Goal: Task Accomplishment & Management: Use online tool/utility

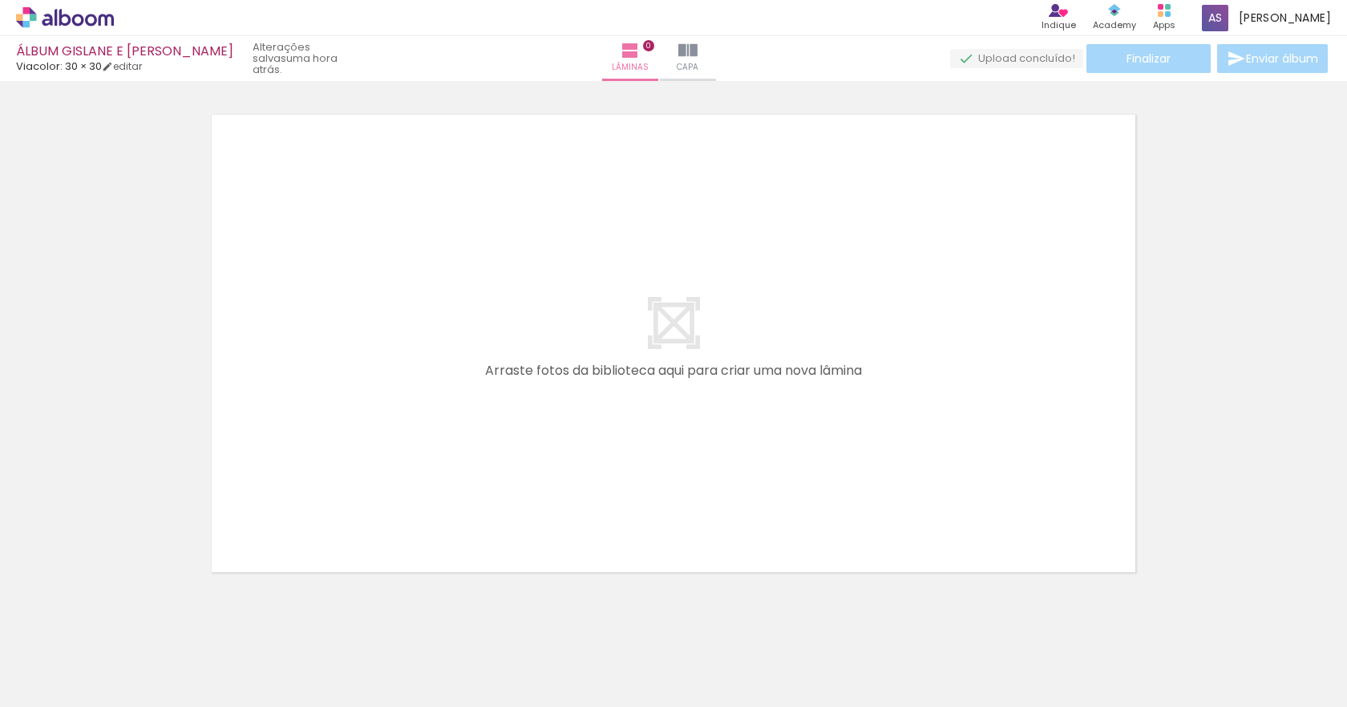
scroll to position [0, 5975]
click at [640, 59] on iron-icon at bounding box center [630, 50] width 19 height 19
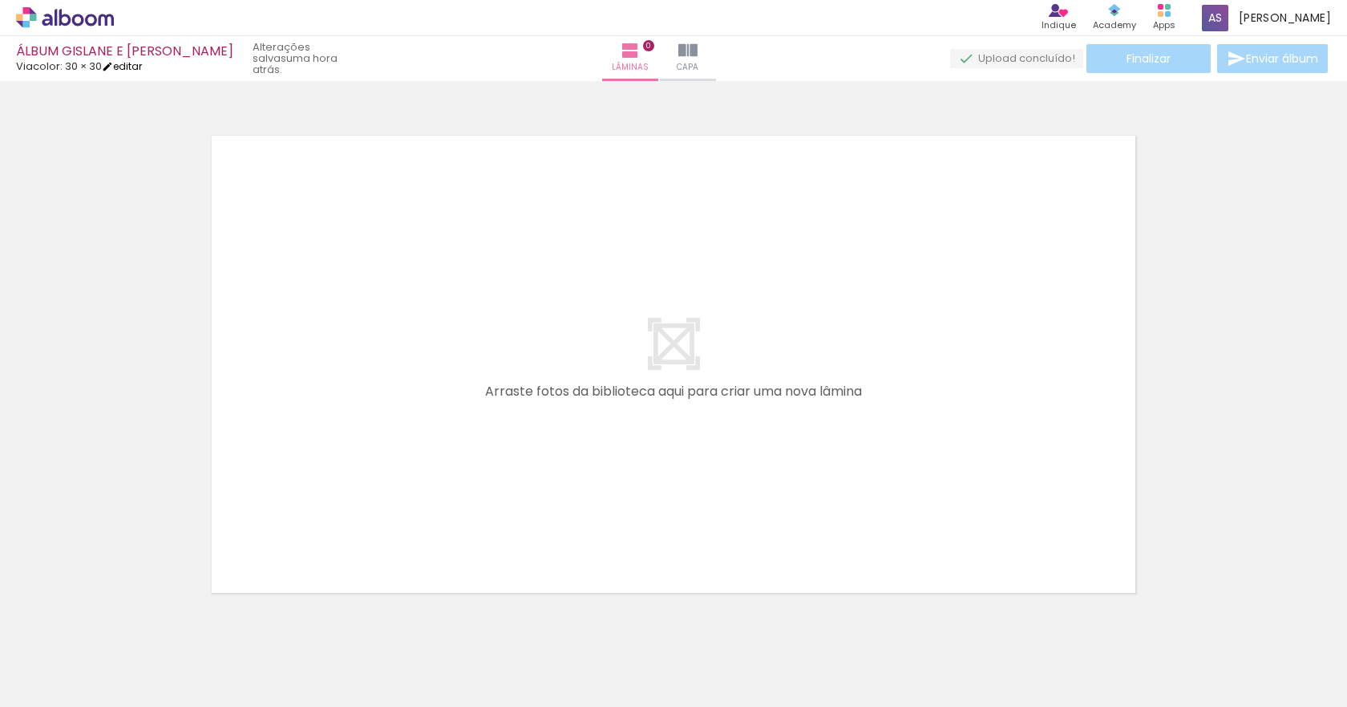
click at [131, 71] on link "editar" at bounding box center [122, 66] width 40 height 14
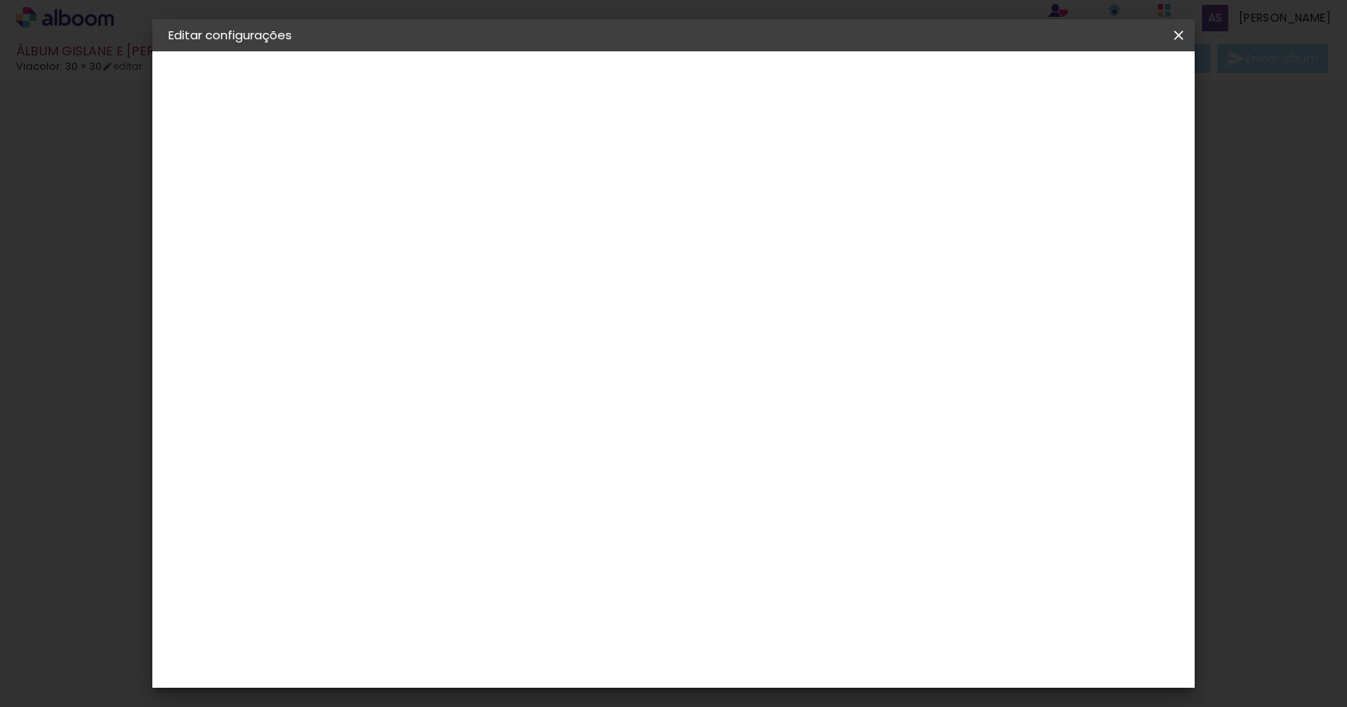
click at [1177, 38] on iron-icon at bounding box center [1178, 35] width 19 height 16
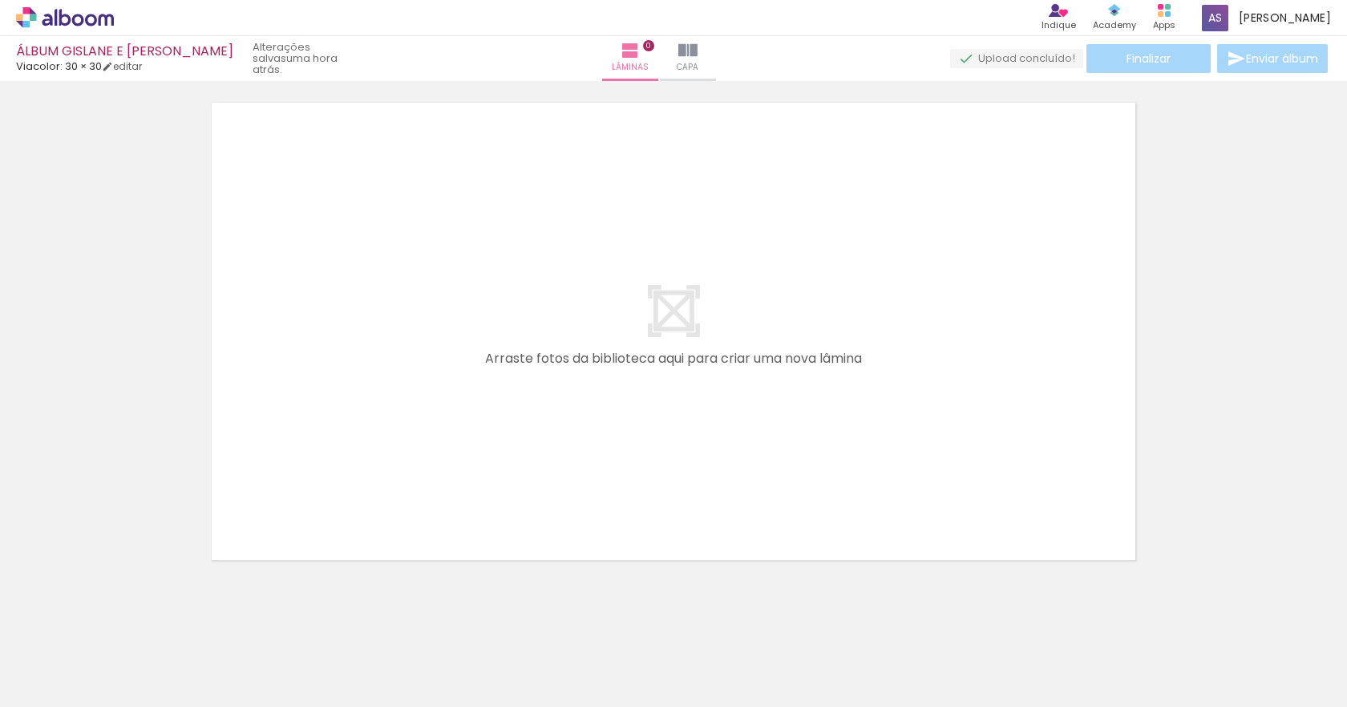
scroll to position [51, 0]
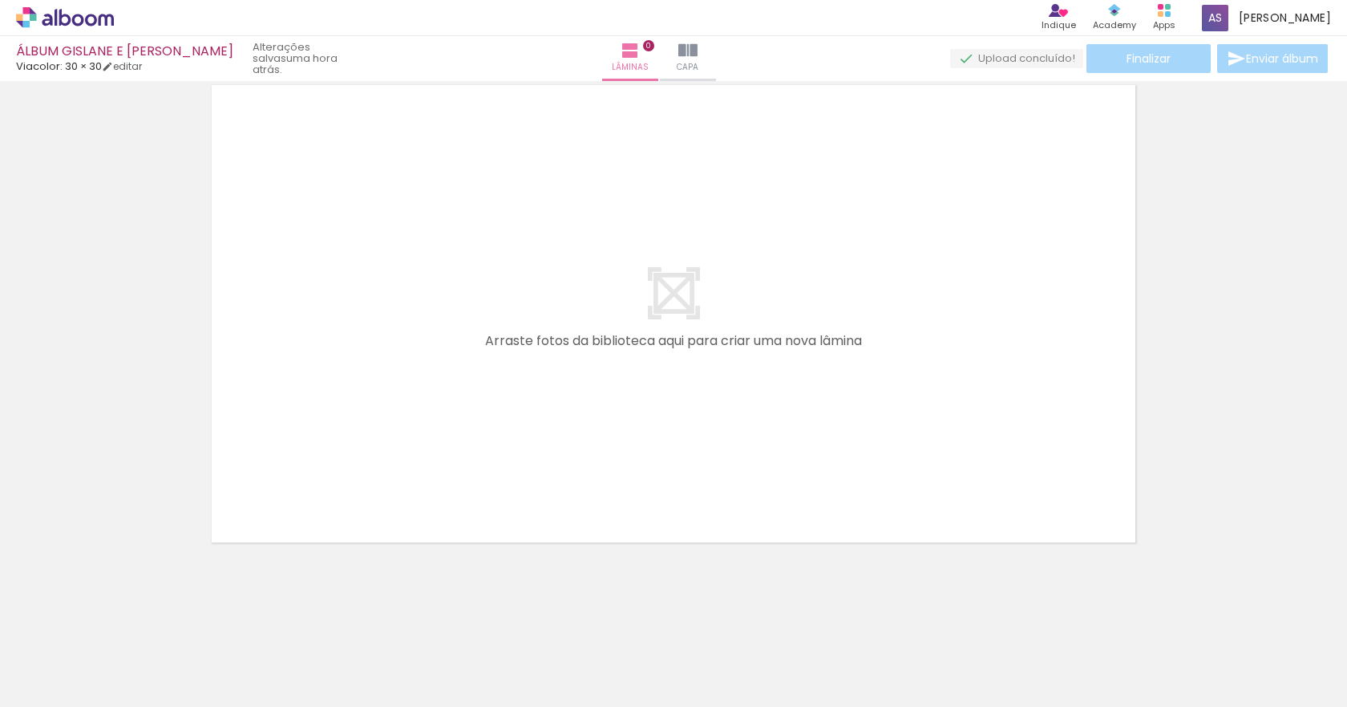
drag, startPoint x: 1209, startPoint y: 299, endPoint x: 1134, endPoint y: 301, distance: 75.4
click at [1210, 299] on div at bounding box center [673, 293] width 1347 height 514
click at [1101, 301] on quentale-layouter at bounding box center [674, 313] width 940 height 473
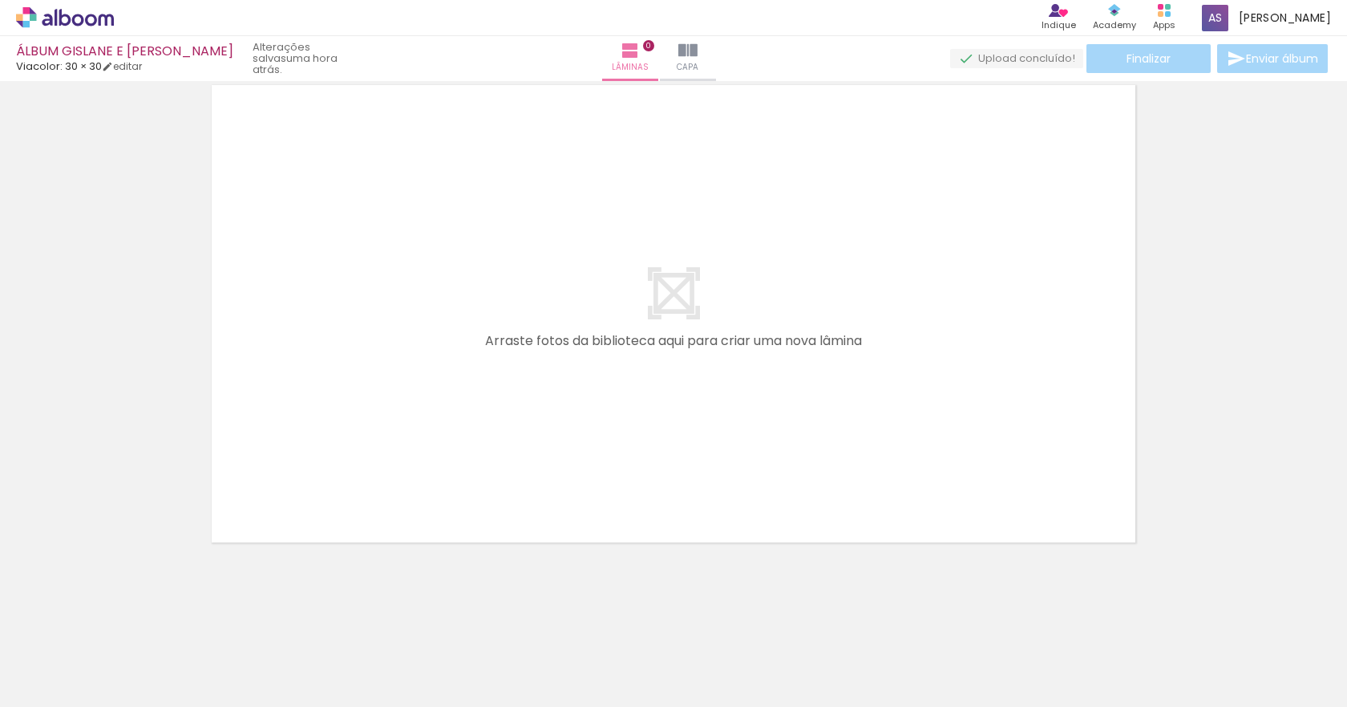
click at [905, 302] on quentale-layouter at bounding box center [674, 313] width 940 height 473
drag, startPoint x: 905, startPoint y: 302, endPoint x: 840, endPoint y: 276, distance: 70.6
click at [904, 301] on quentale-layouter at bounding box center [674, 313] width 940 height 473
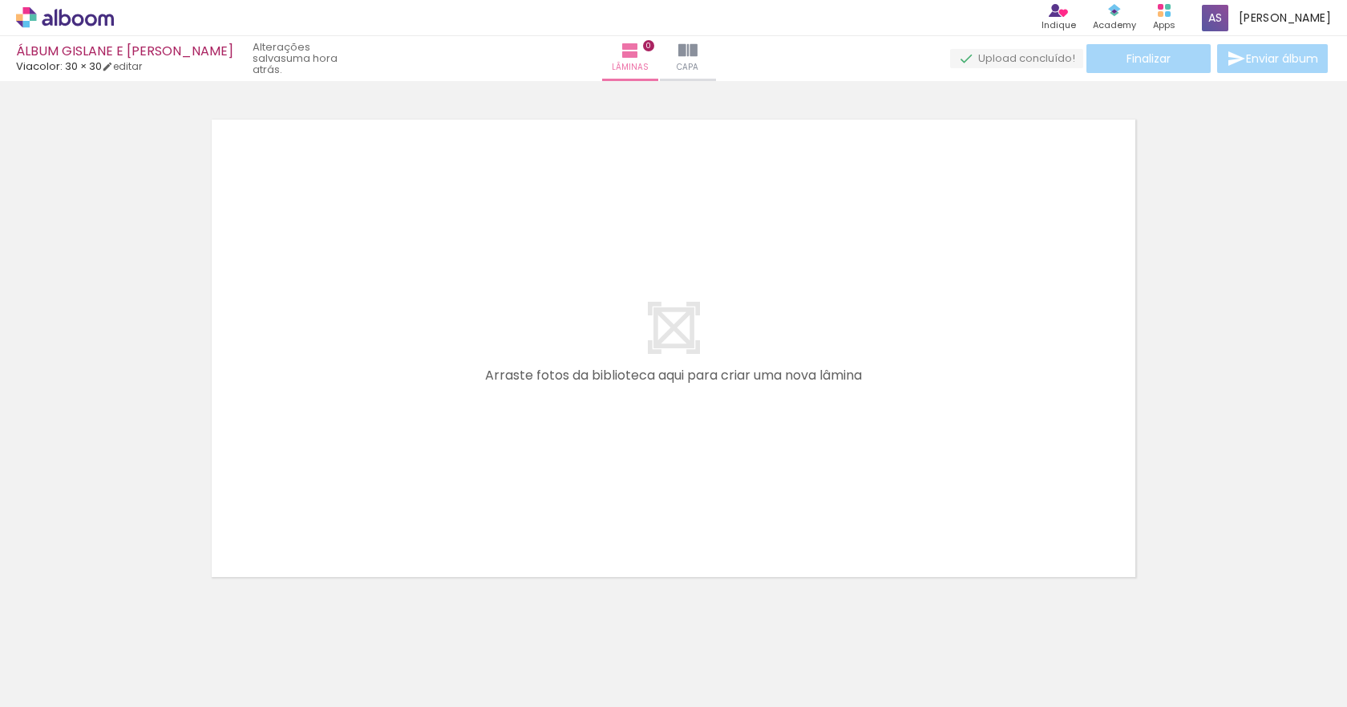
scroll to position [0, 0]
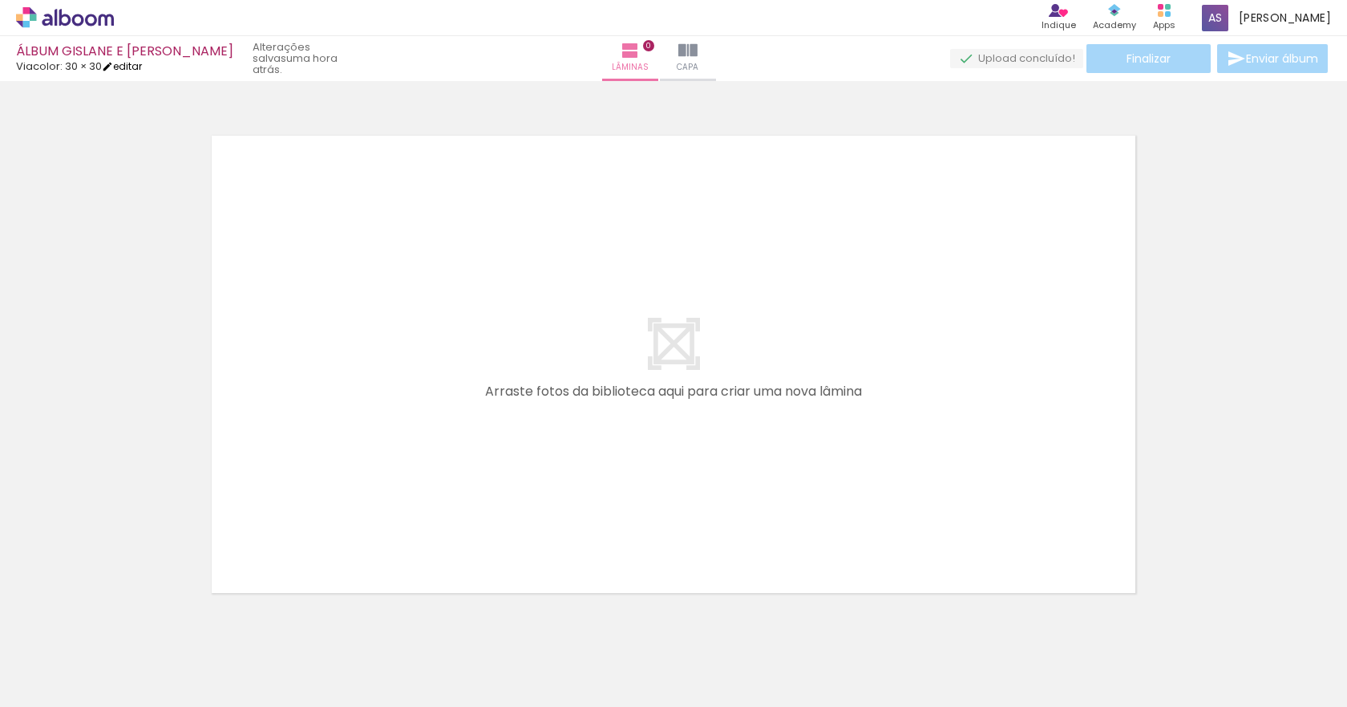
click at [129, 67] on link "editar" at bounding box center [122, 66] width 40 height 14
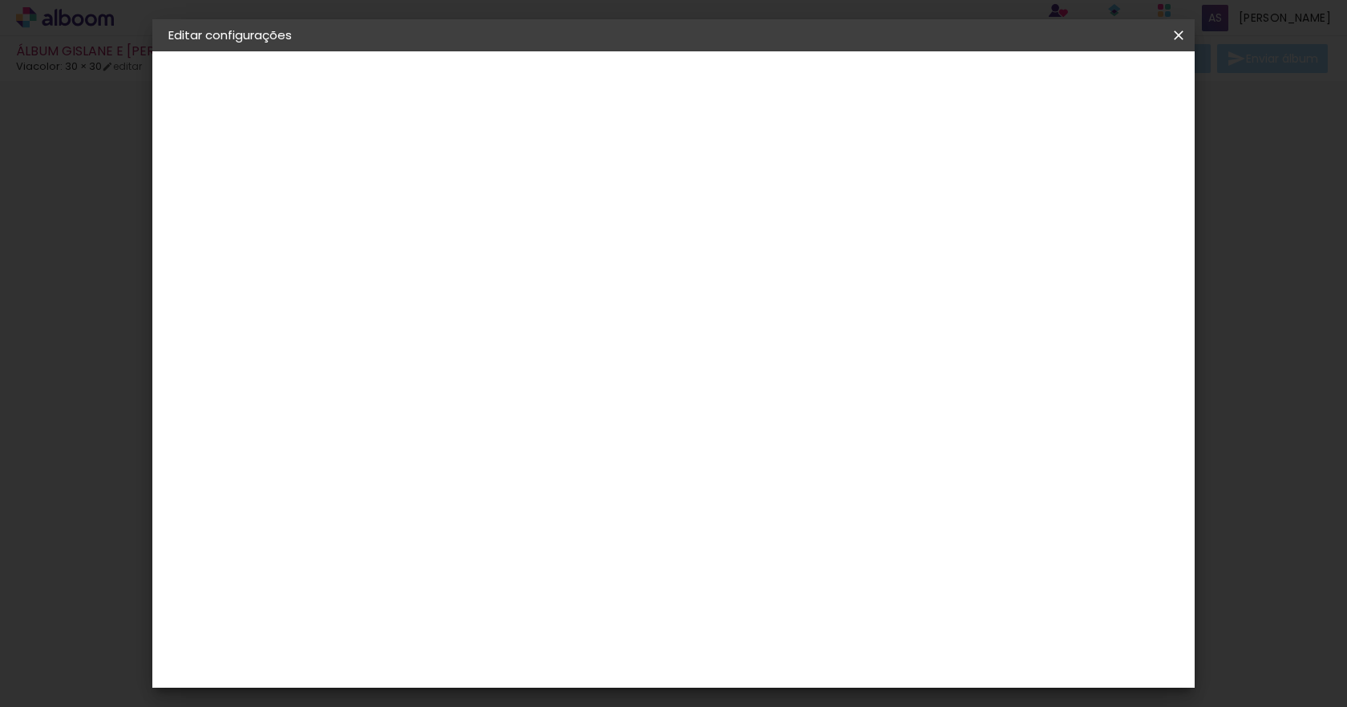
click at [262, 161] on div "2. Especificações" at bounding box center [256, 164] width 176 height 19
click at [217, 202] on div "Viacolor" at bounding box center [224, 197] width 45 height 11
click at [0, 0] on slot "ÁLBUM GISLANE E [PERSON_NAME]" at bounding box center [0, 0] width 0 height 0
click at [239, 281] on div "3. Revisão" at bounding box center [256, 279] width 176 height 19
click at [221, 188] on iron-pages "Fornecedor Escolhendo fornecedor..." at bounding box center [256, 198] width 176 height 32
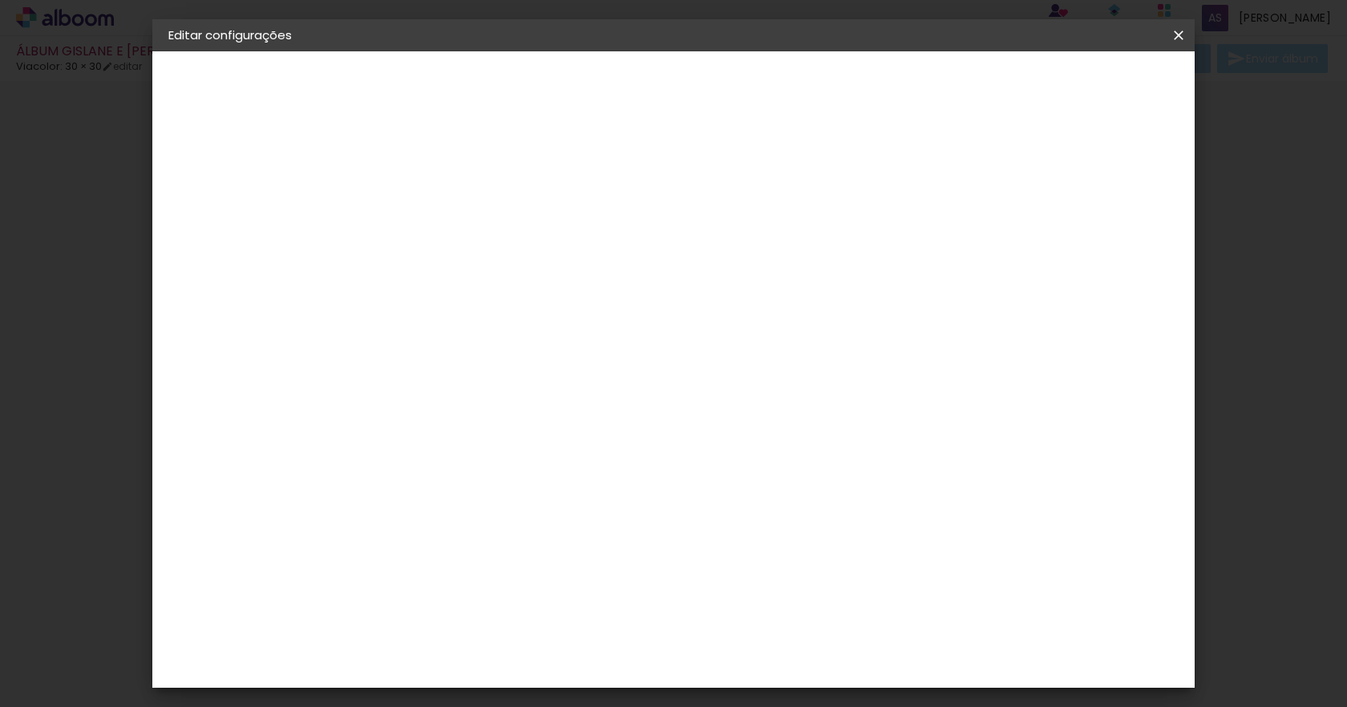
click at [228, 165] on div "2. Especificações" at bounding box center [256, 164] width 176 height 19
click at [1170, 34] on iron-icon at bounding box center [1178, 35] width 19 height 16
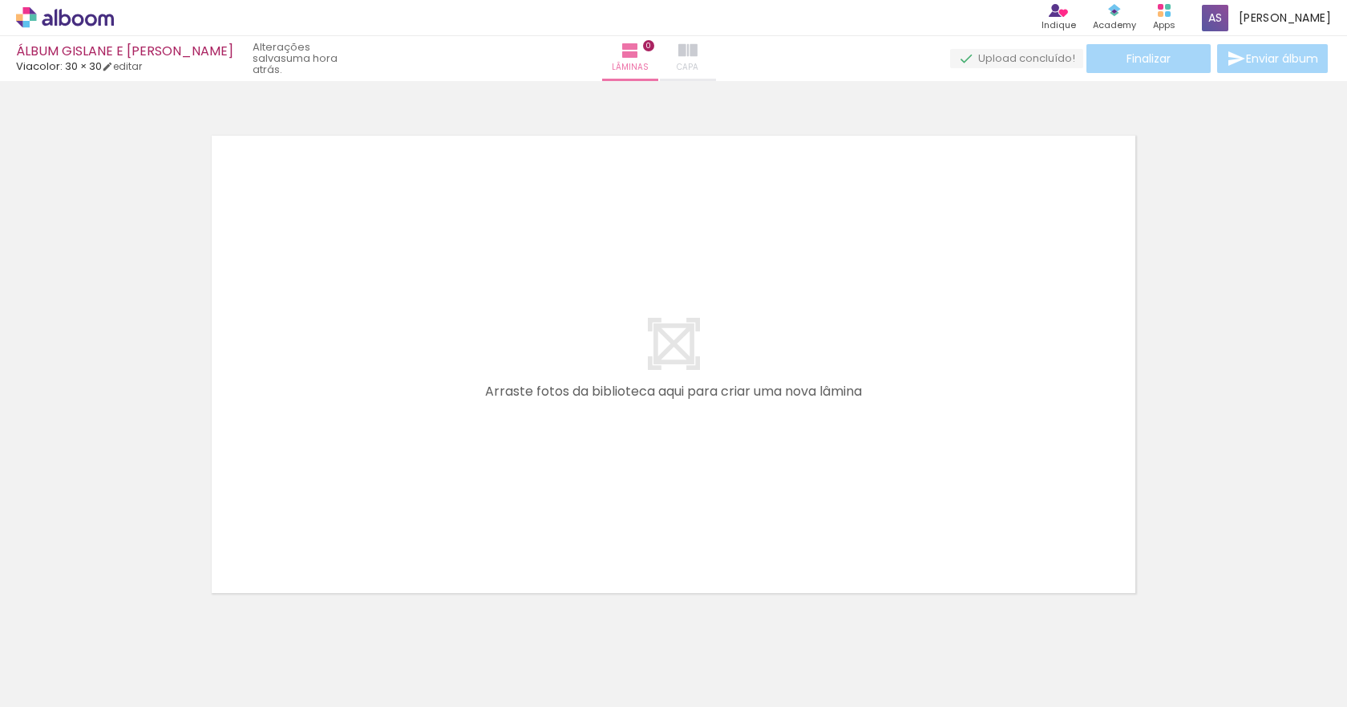
click at [698, 51] on iron-icon at bounding box center [687, 50] width 19 height 19
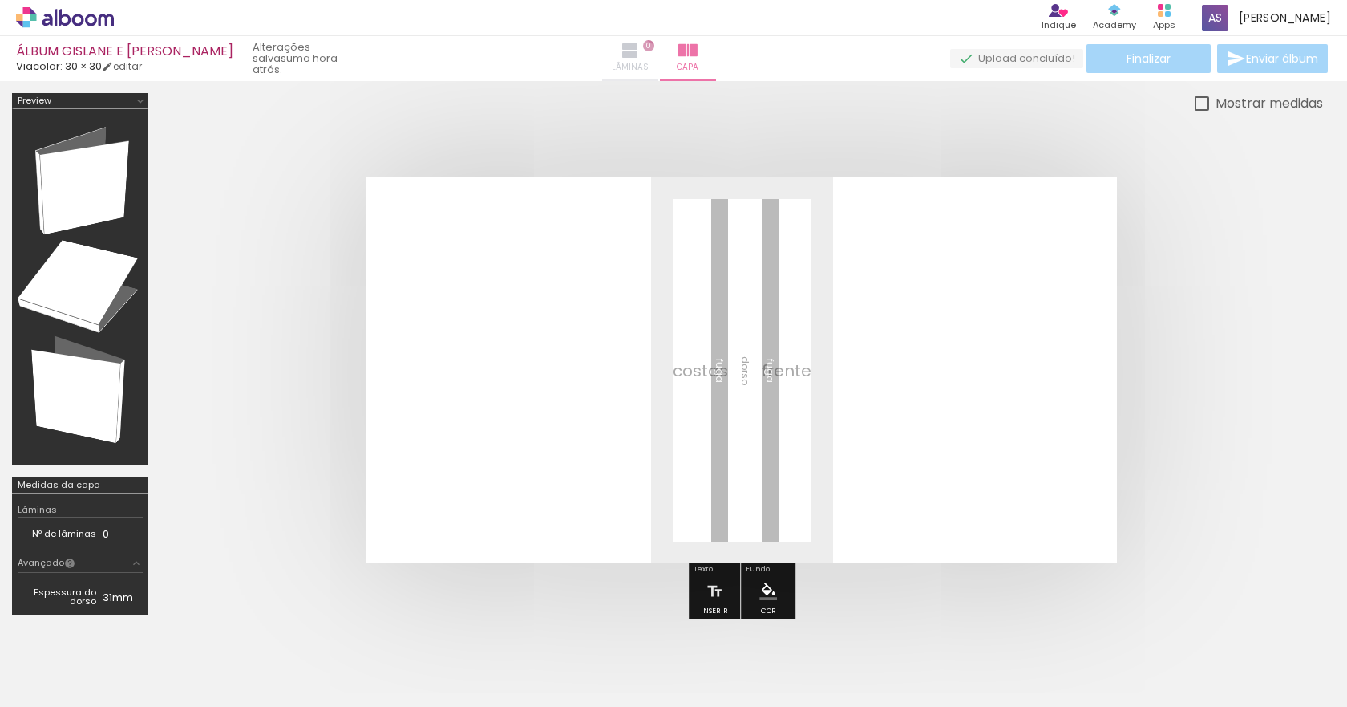
click at [649, 66] on span "Lâminas" at bounding box center [630, 67] width 37 height 14
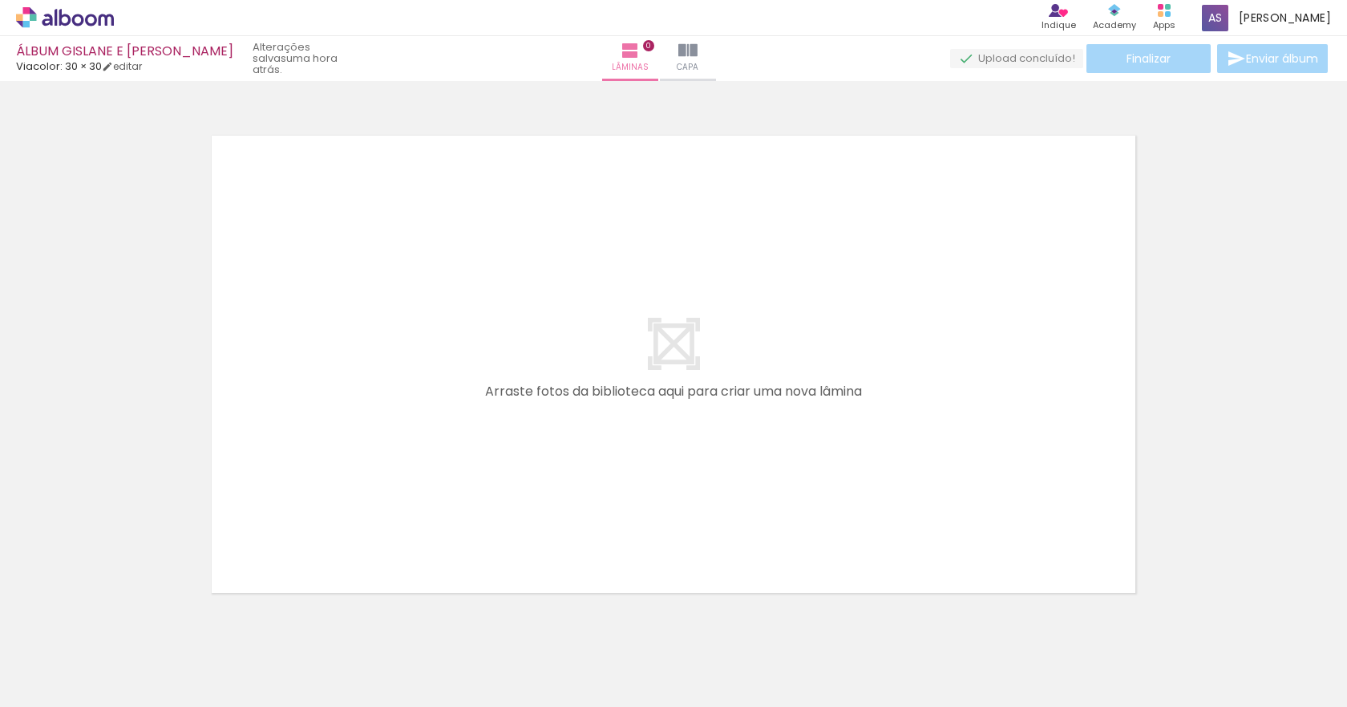
click at [1310, 305] on div at bounding box center [673, 344] width 1347 height 514
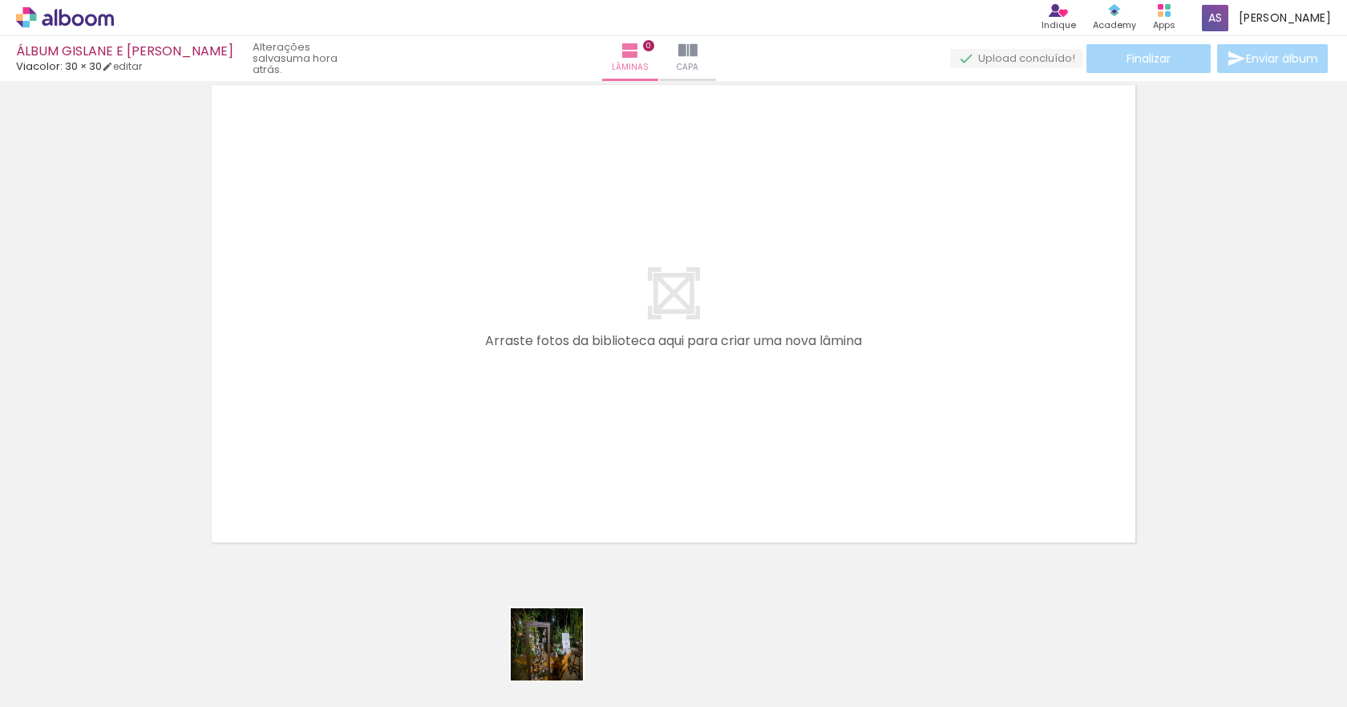
drag, startPoint x: 559, startPoint y: 656, endPoint x: 532, endPoint y: 460, distance: 197.6
click at [533, 473] on quentale-workspace at bounding box center [673, 353] width 1347 height 707
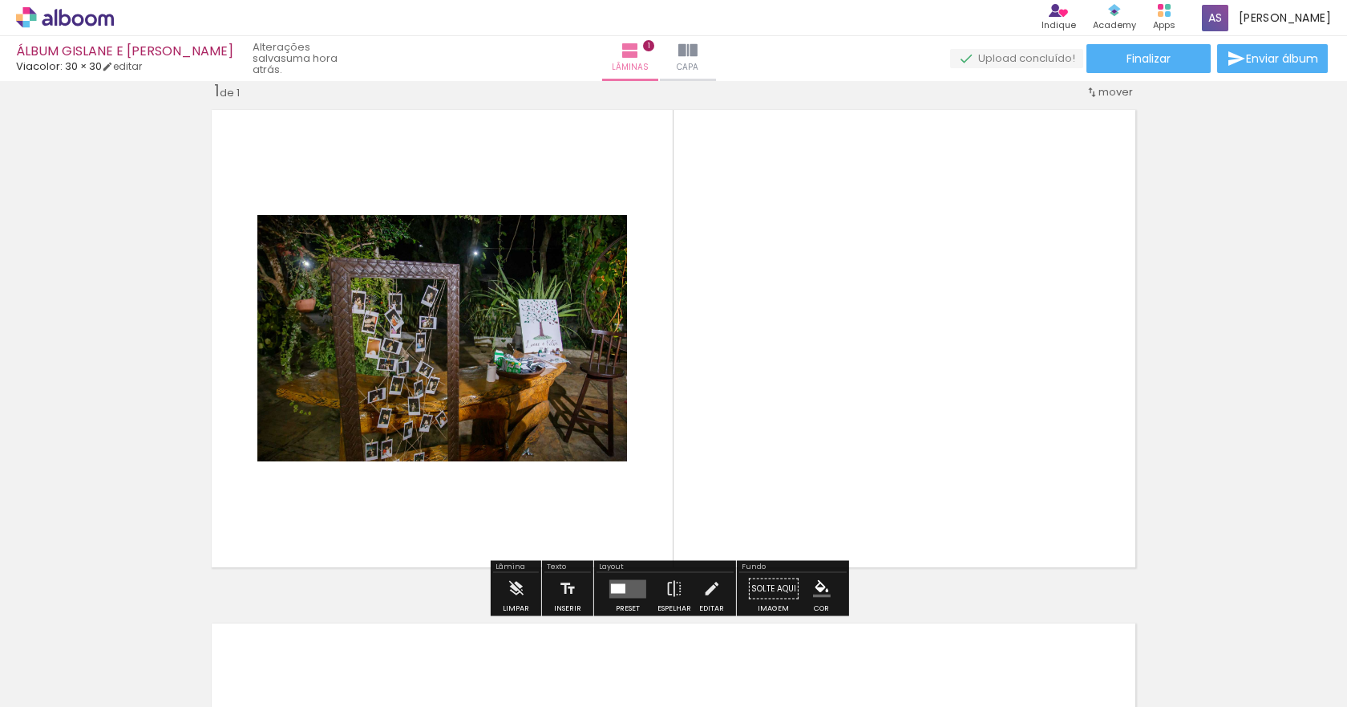
scroll to position [0, 0]
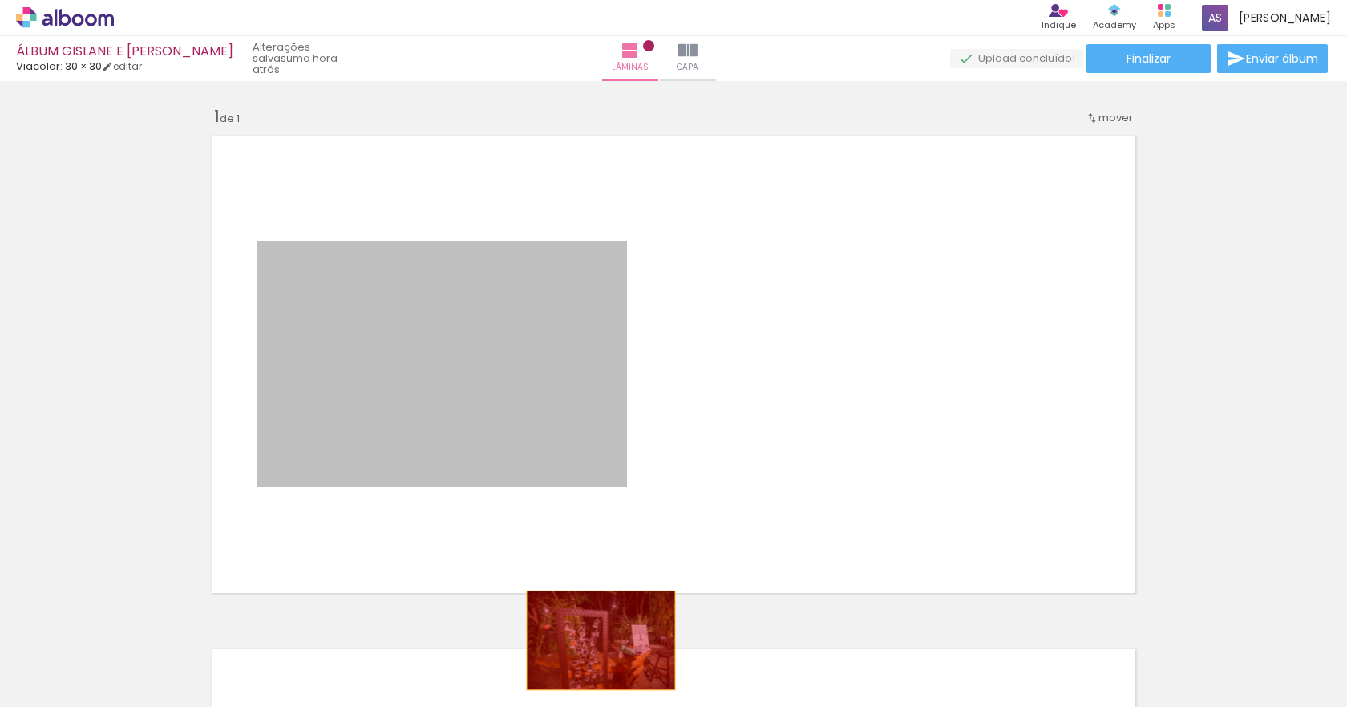
drag, startPoint x: 442, startPoint y: 366, endPoint x: 587, endPoint y: 663, distance: 330.3
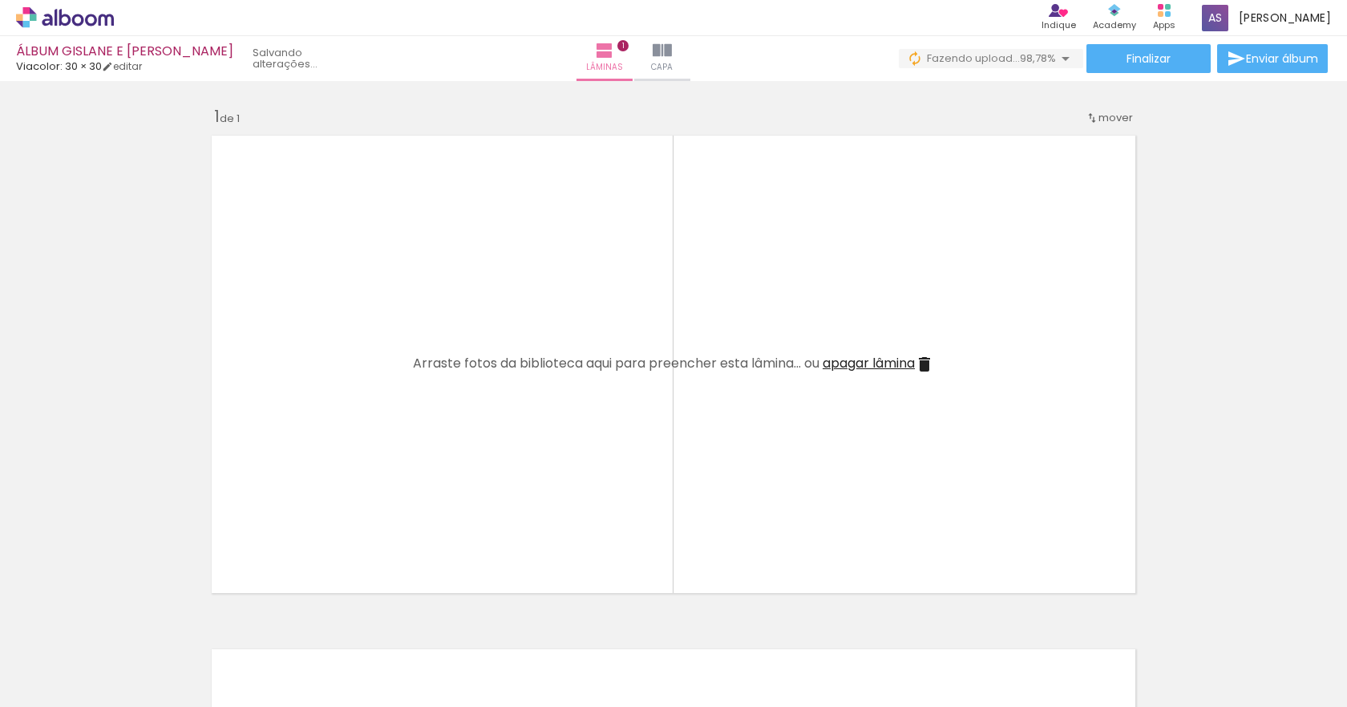
scroll to position [0, 6154]
click at [1270, 662] on div at bounding box center [1281, 653] width 79 height 40
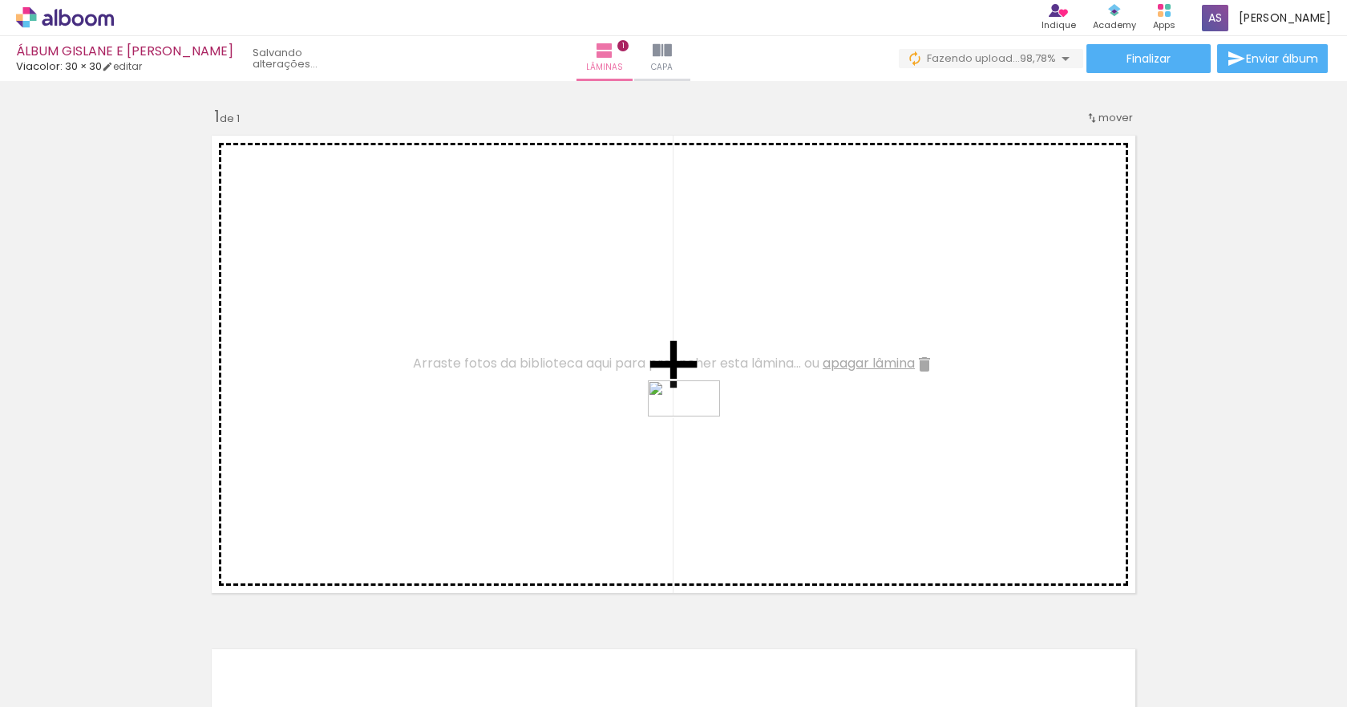
drag, startPoint x: 1270, startPoint y: 649, endPoint x: 696, endPoint y: 428, distance: 614.4
click at [696, 428] on quentale-workspace at bounding box center [673, 353] width 1347 height 707
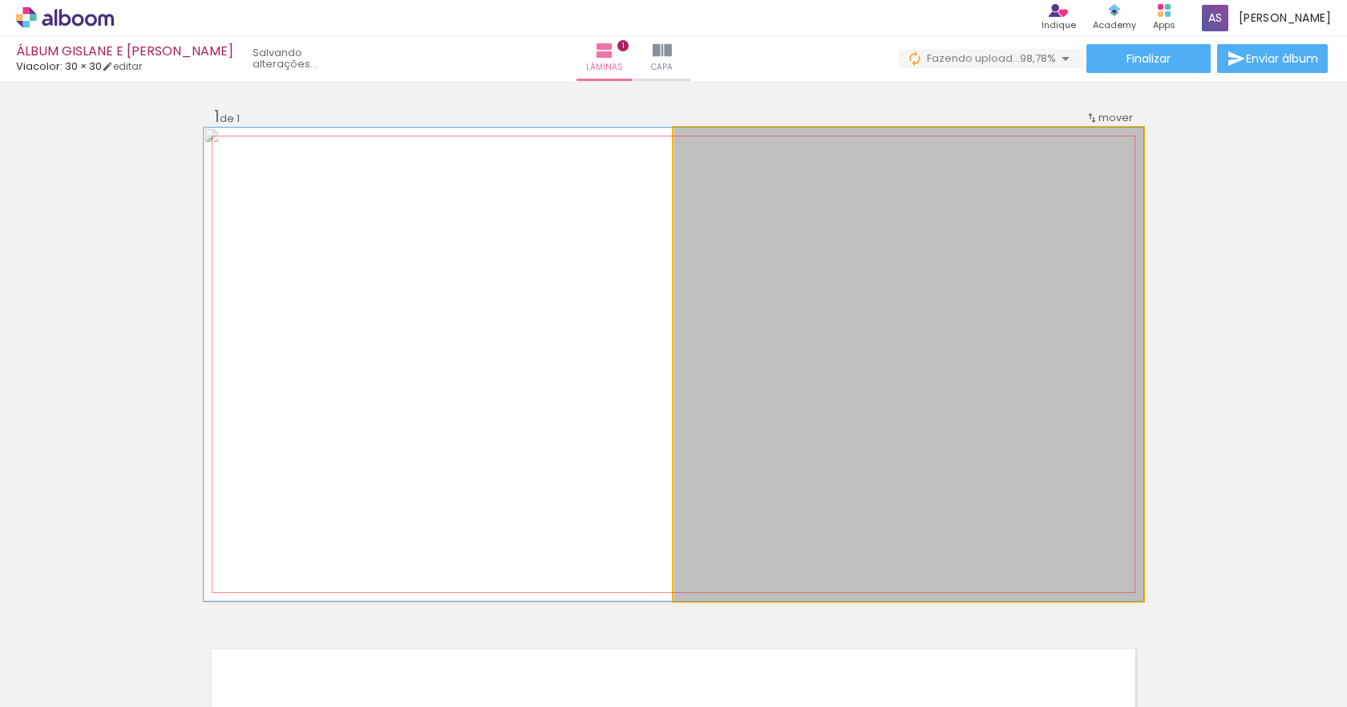
drag, startPoint x: 1025, startPoint y: 359, endPoint x: 719, endPoint y: 342, distance: 306.8
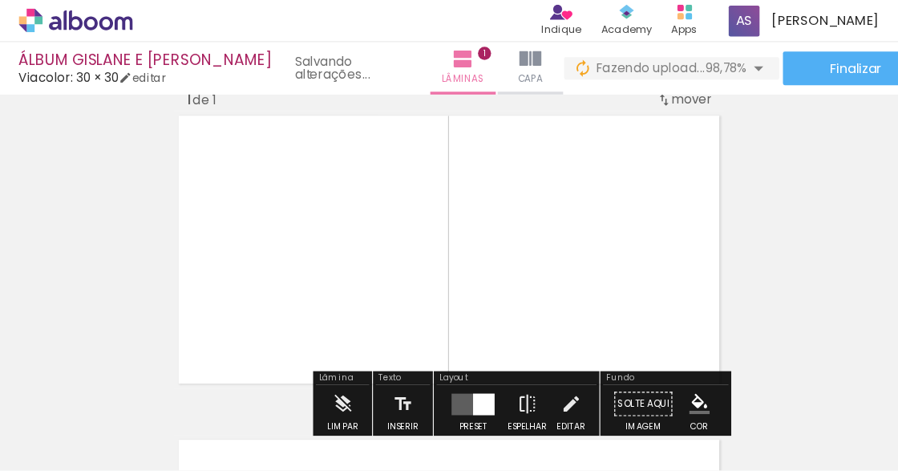
scroll to position [0, 6153]
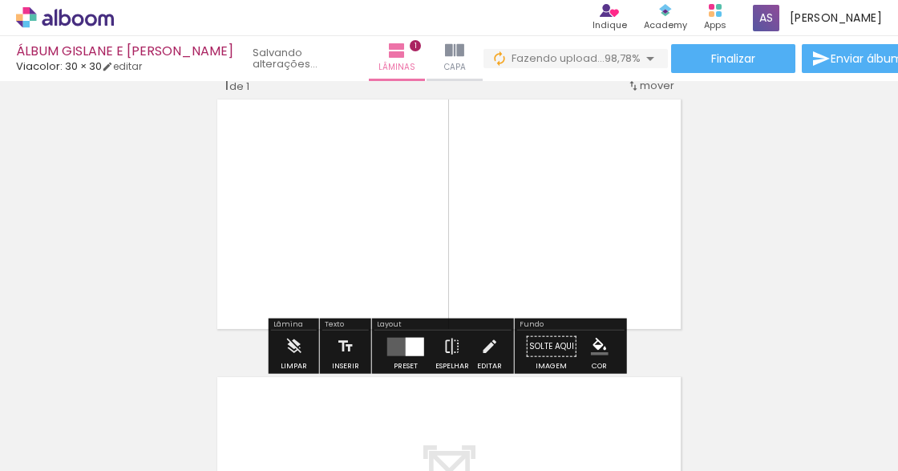
click at [767, 218] on div "Inserir lâmina 1 de 1" at bounding box center [449, 333] width 898 height 556
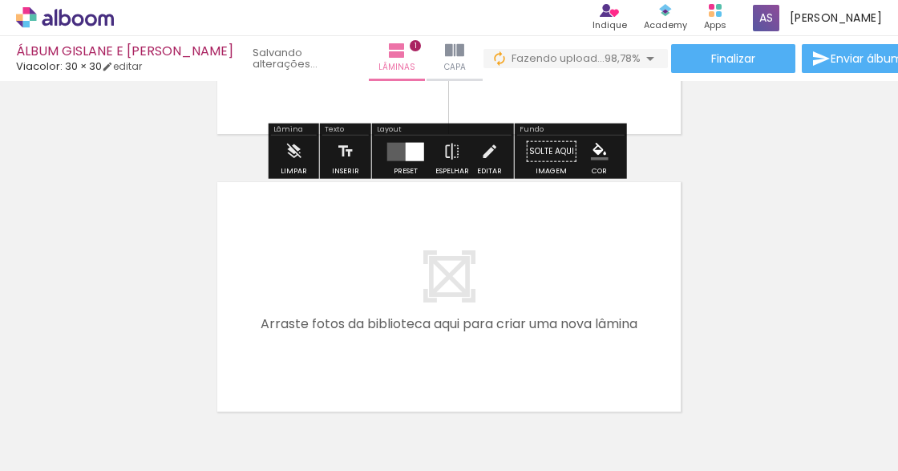
scroll to position [246, 0]
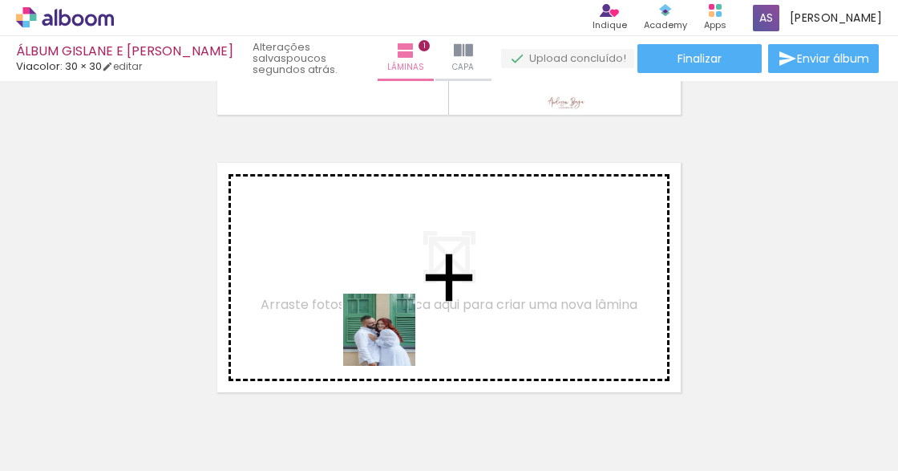
drag, startPoint x: 475, startPoint y: 415, endPoint x: 341, endPoint y: 314, distance: 167.3
click at [341, 314] on quentale-workspace at bounding box center [449, 235] width 898 height 471
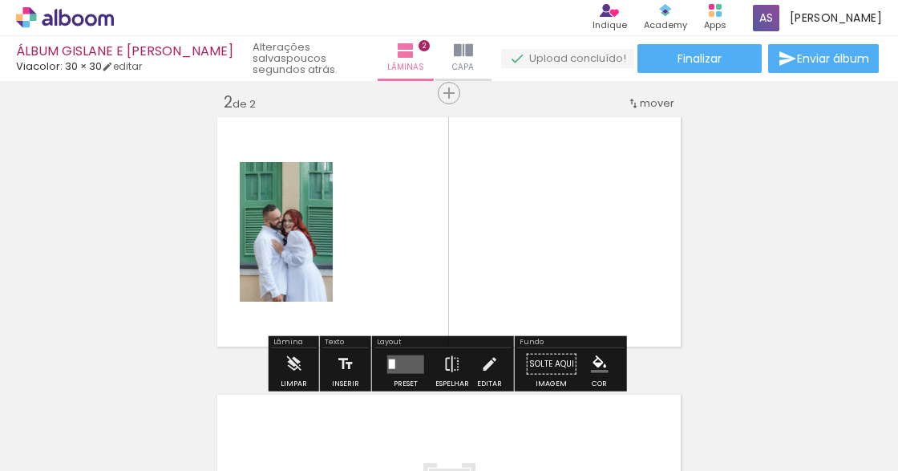
scroll to position [298, 0]
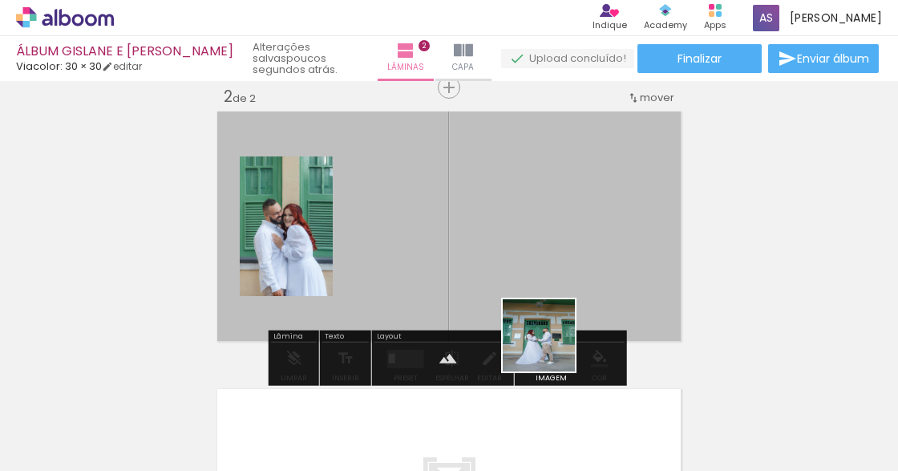
drag, startPoint x: 578, startPoint y: 428, endPoint x: 529, endPoint y: 302, distance: 135.8
click at [536, 311] on quentale-workspace at bounding box center [449, 235] width 898 height 471
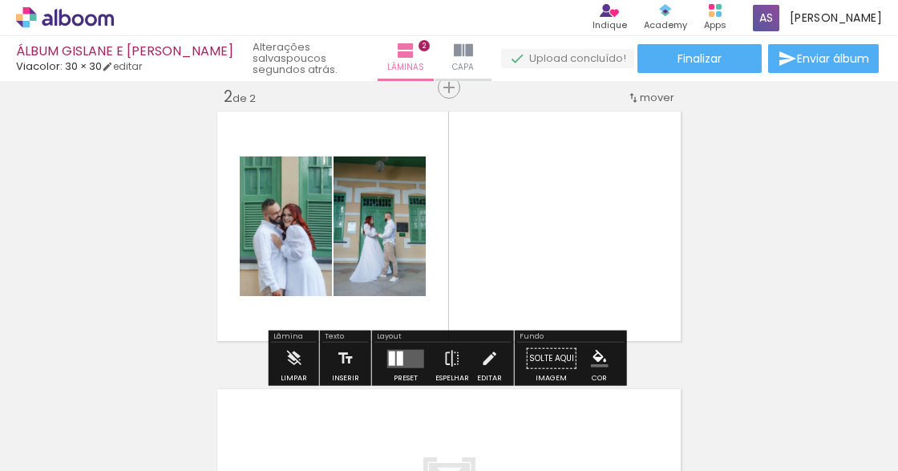
scroll to position [0, 6368]
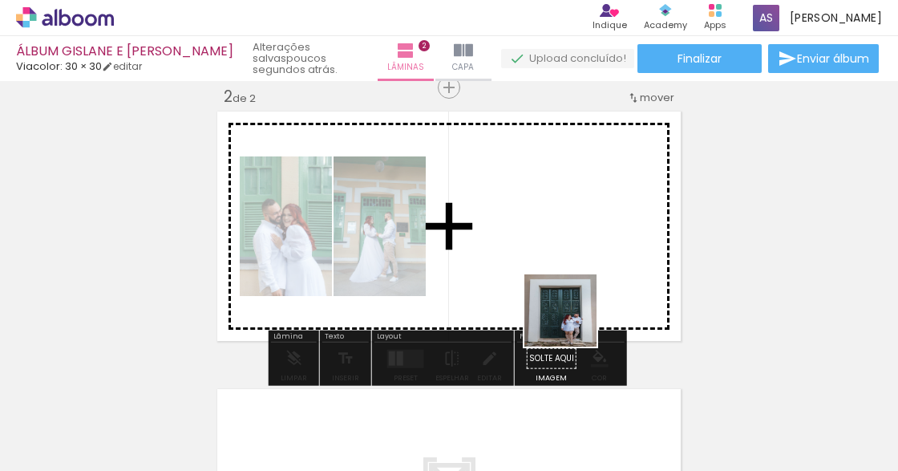
drag, startPoint x: 711, startPoint y: 425, endPoint x: 522, endPoint y: 275, distance: 241.5
click at [522, 275] on quentale-workspace at bounding box center [449, 235] width 898 height 471
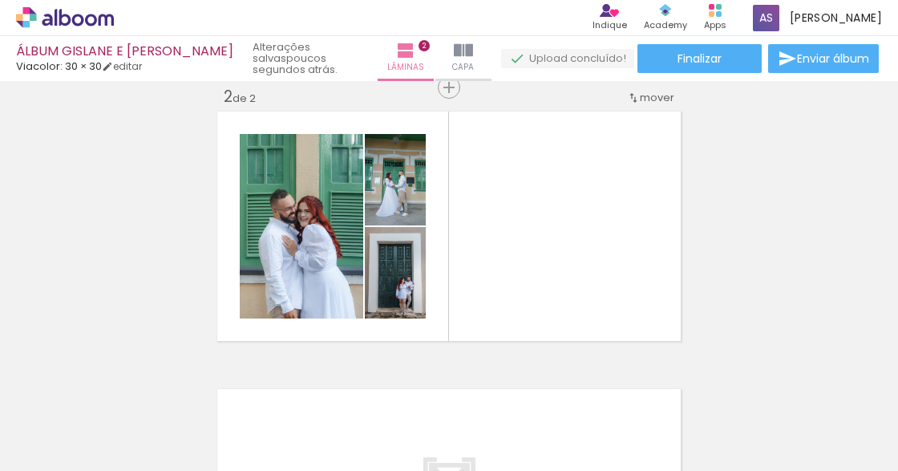
scroll to position [0, 6522]
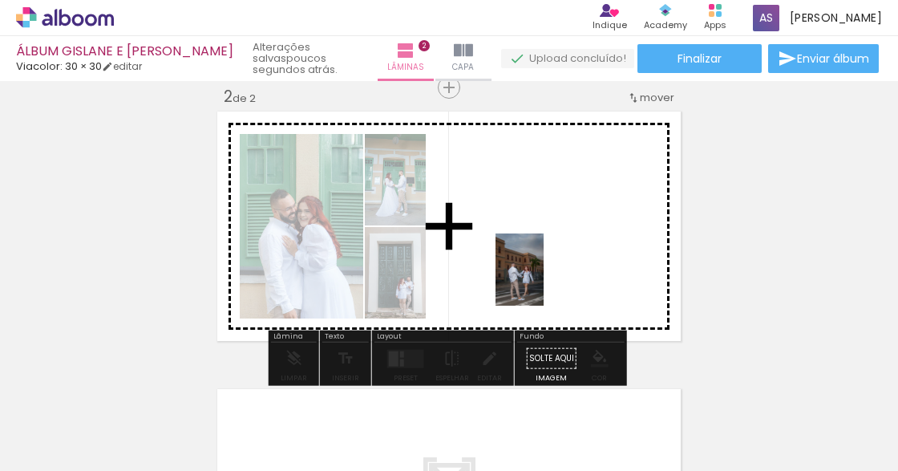
drag, startPoint x: 736, startPoint y: 423, endPoint x: 536, endPoint y: 274, distance: 249.9
click at [538, 277] on quentale-workspace at bounding box center [449, 235] width 898 height 471
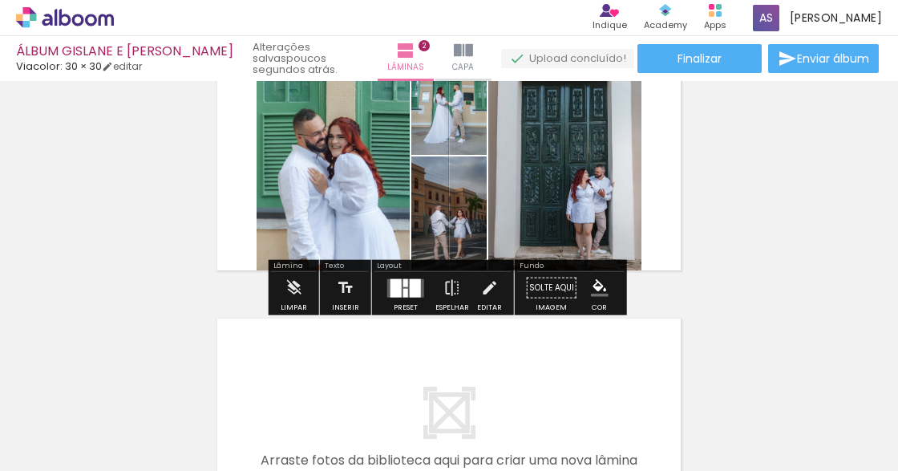
scroll to position [404, 0]
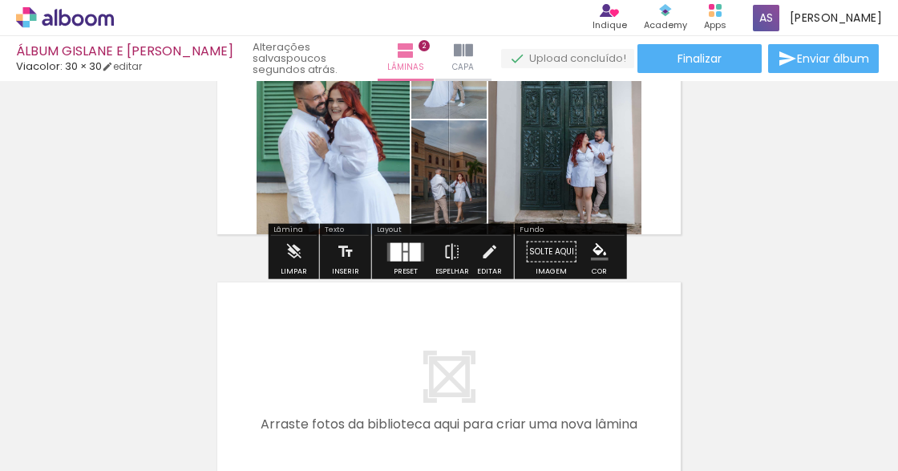
click at [403, 252] on div at bounding box center [405, 256] width 5 height 9
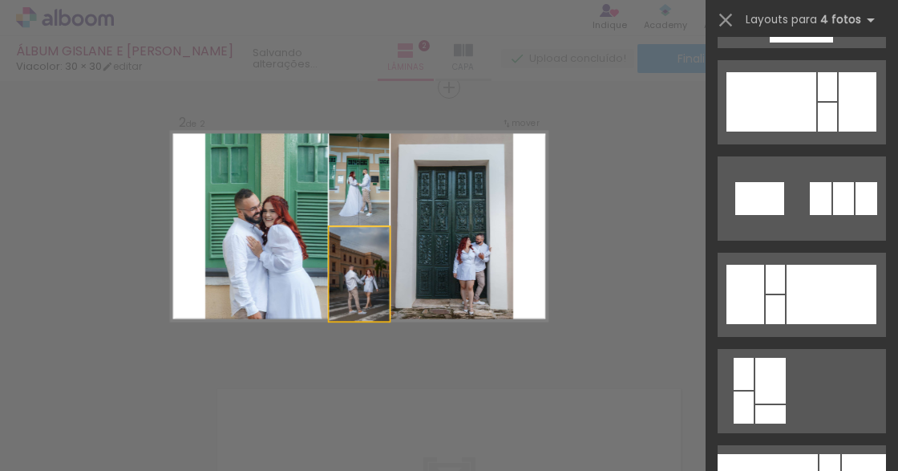
scroll to position [0, 0]
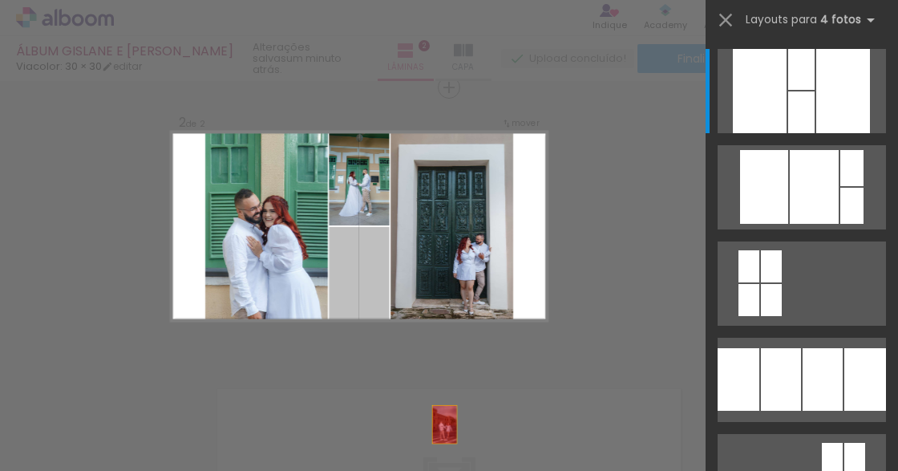
drag, startPoint x: 468, startPoint y: 311, endPoint x: 529, endPoint y: 414, distance: 119.4
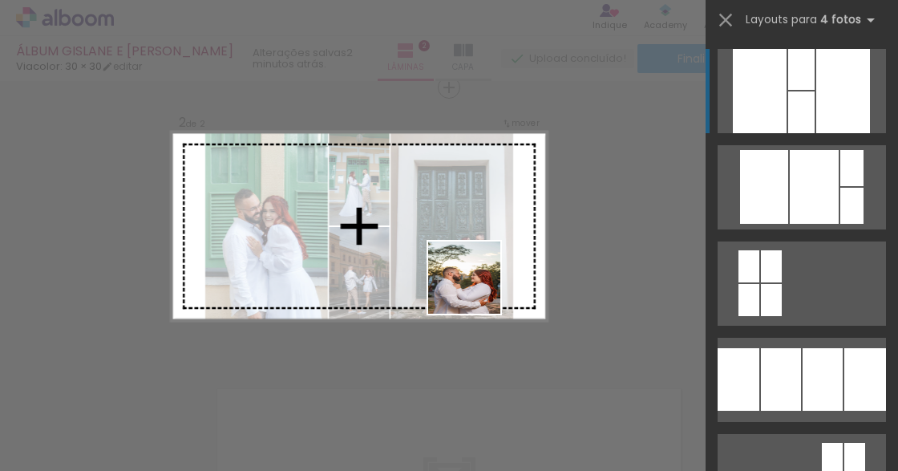
drag, startPoint x: 561, startPoint y: 354, endPoint x: 468, endPoint y: 283, distance: 116.6
click at [468, 283] on quentale-workspace at bounding box center [449, 235] width 898 height 471
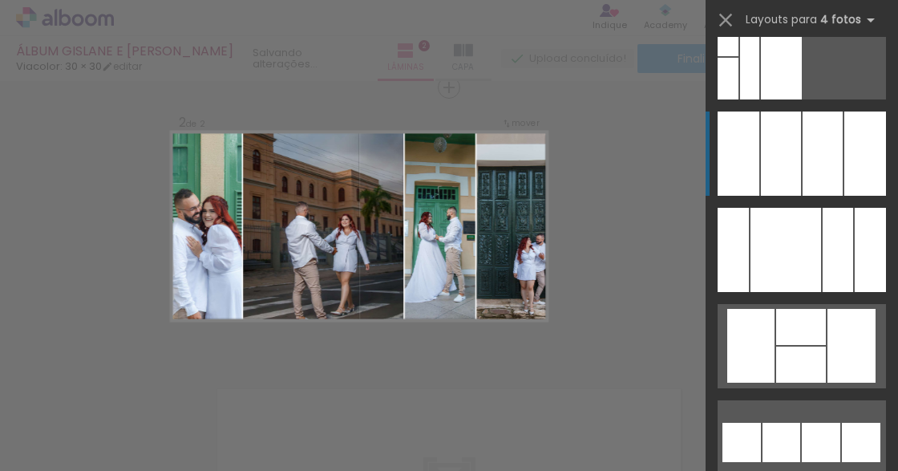
scroll to position [11388, 0]
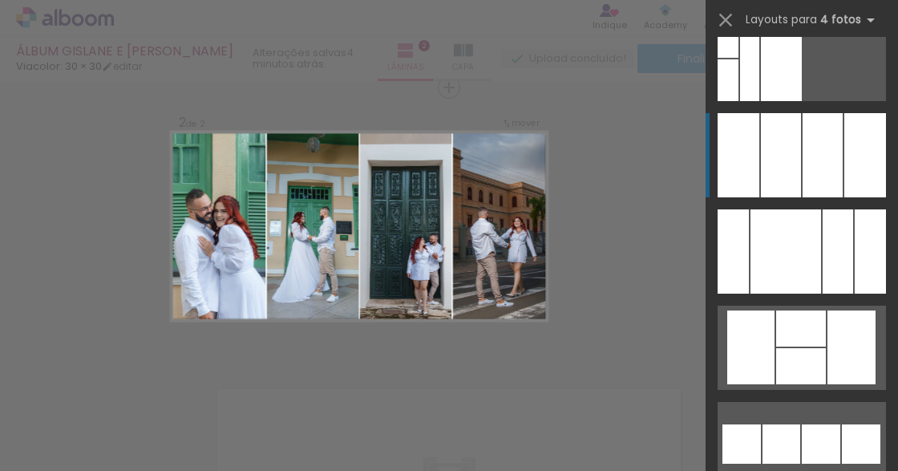
click at [771, 180] on div at bounding box center [781, 155] width 40 height 84
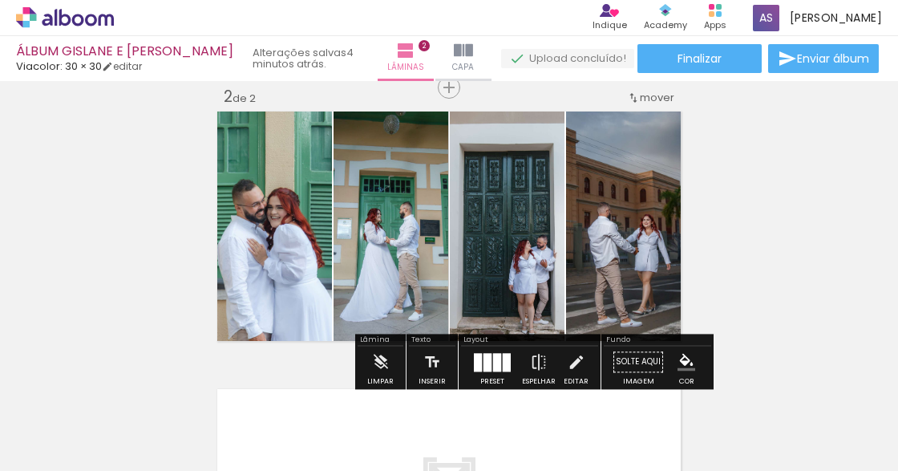
click at [292, 252] on quentale-photo at bounding box center [272, 225] width 119 height 237
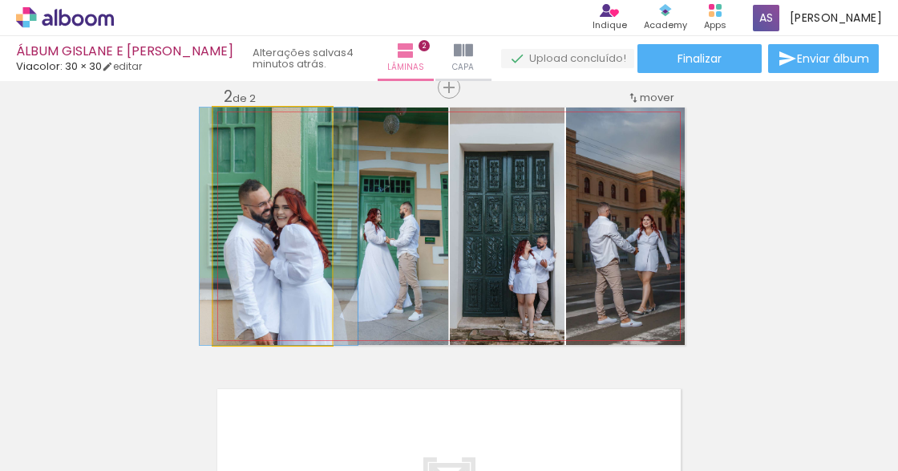
drag, startPoint x: 290, startPoint y: 247, endPoint x: 297, endPoint y: 223, distance: 24.9
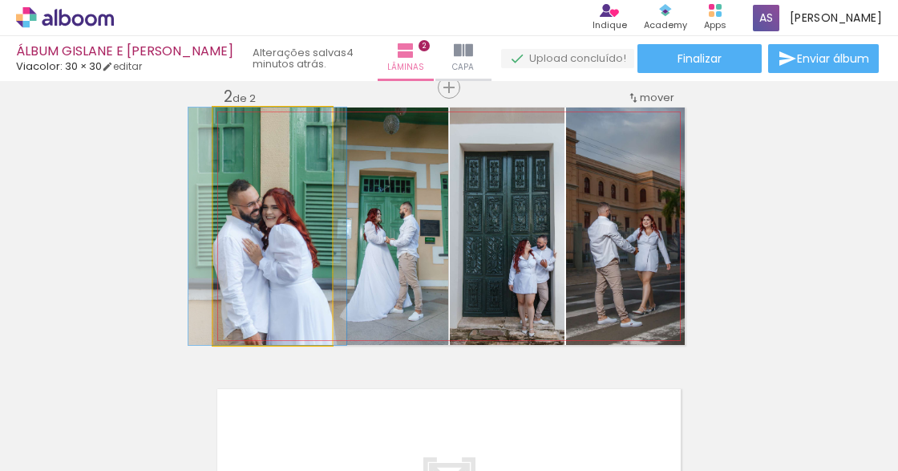
drag, startPoint x: 287, startPoint y: 233, endPoint x: 276, endPoint y: 233, distance: 11.2
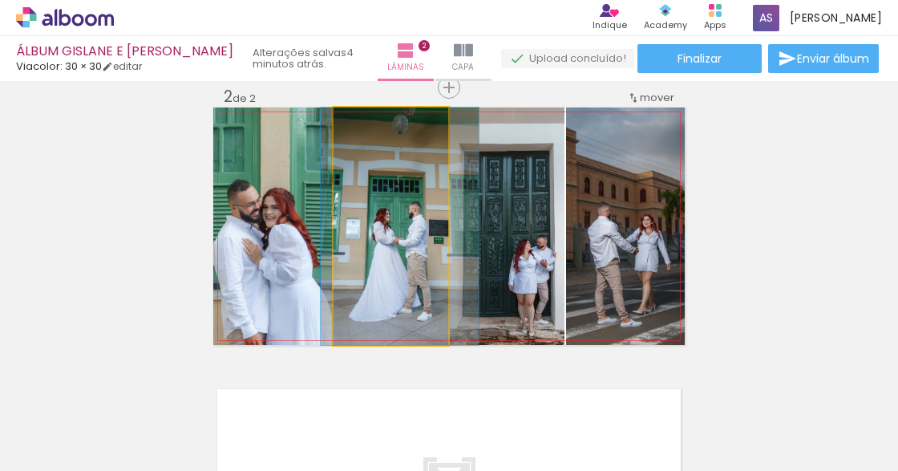
drag, startPoint x: 374, startPoint y: 246, endPoint x: 383, endPoint y: 245, distance: 9.0
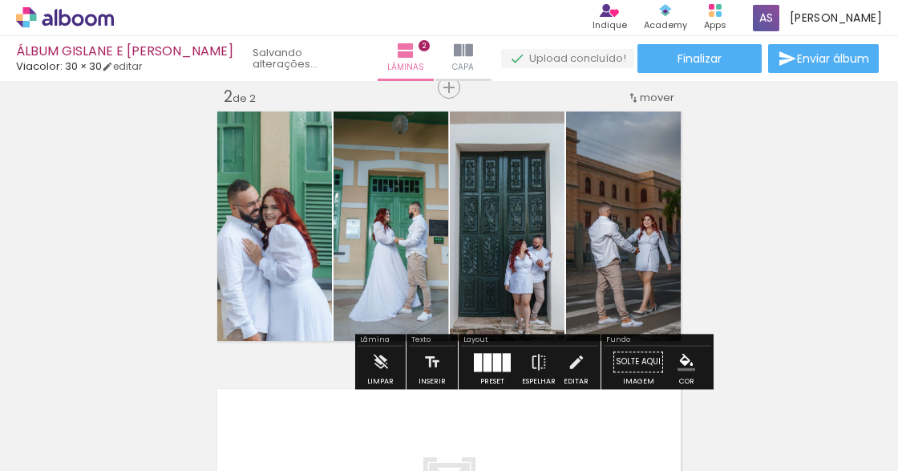
click at [766, 252] on div "Inserir lâmina 1 de 2 Inserir lâmina 2 de 2" at bounding box center [449, 205] width 898 height 833
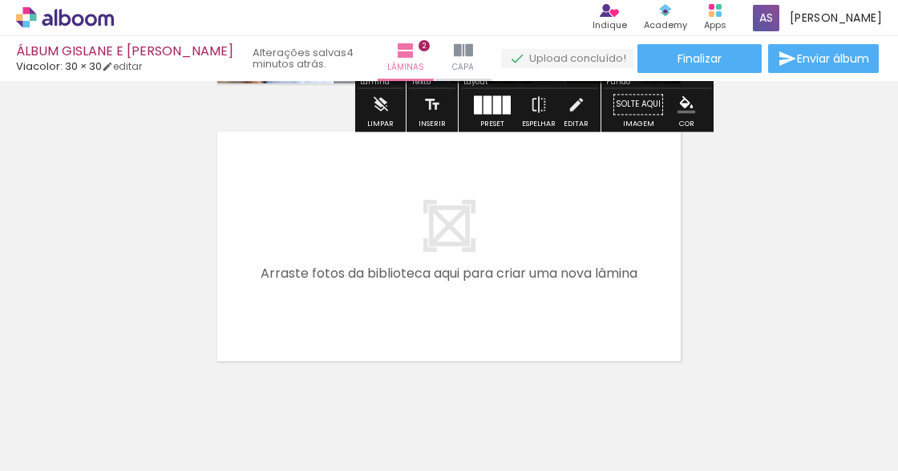
scroll to position [565, 0]
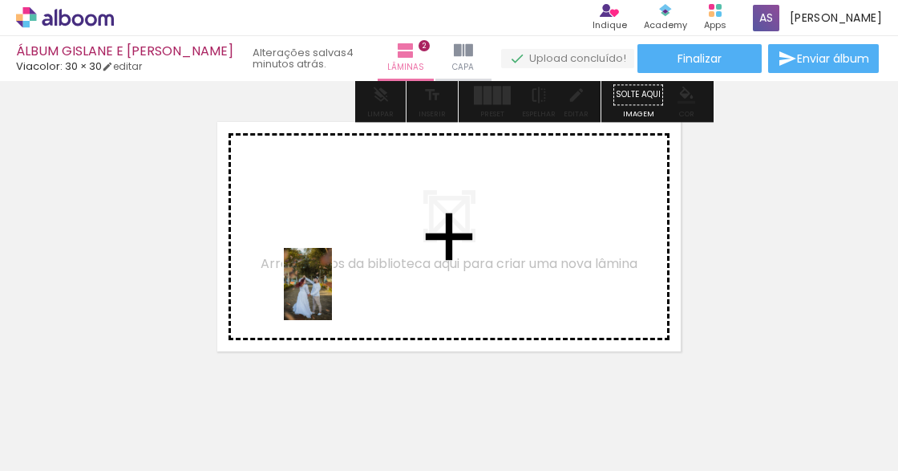
drag, startPoint x: 350, startPoint y: 415, endPoint x: 332, endPoint y: 296, distance: 120.8
click at [332, 296] on quentale-workspace at bounding box center [449, 235] width 898 height 471
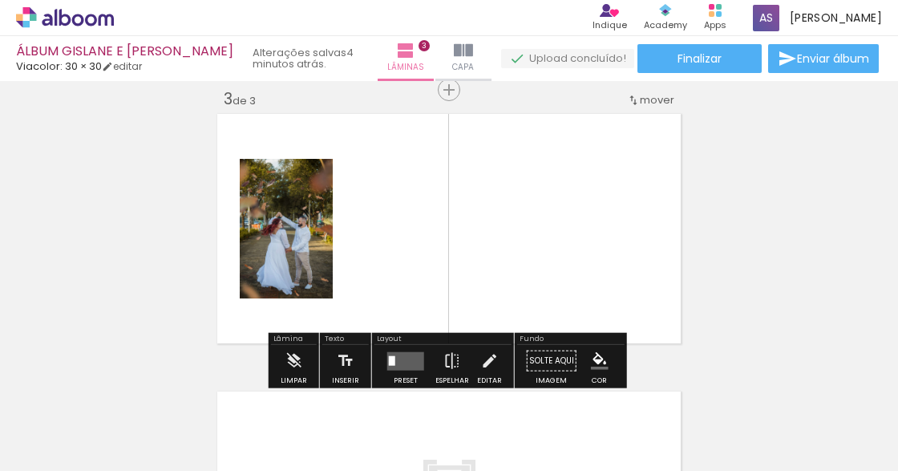
scroll to position [575, 0]
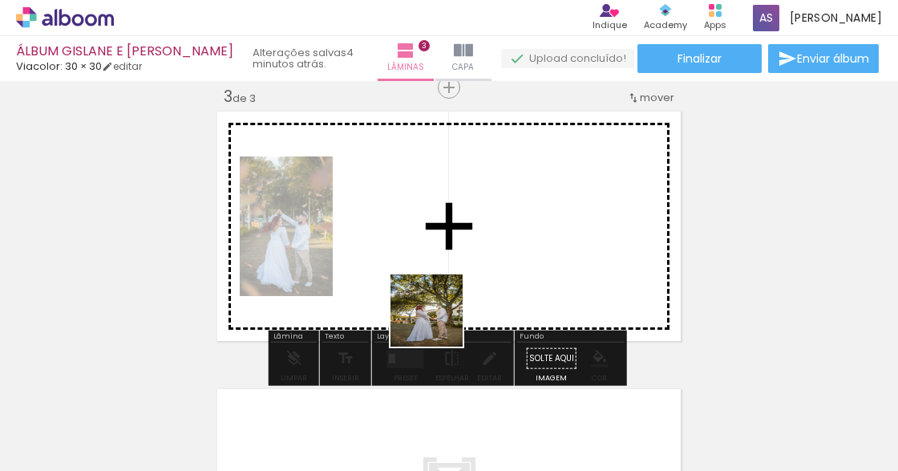
drag, startPoint x: 445, startPoint y: 383, endPoint x: 425, endPoint y: 255, distance: 129.9
click at [425, 257] on quentale-workspace at bounding box center [449, 235] width 898 height 471
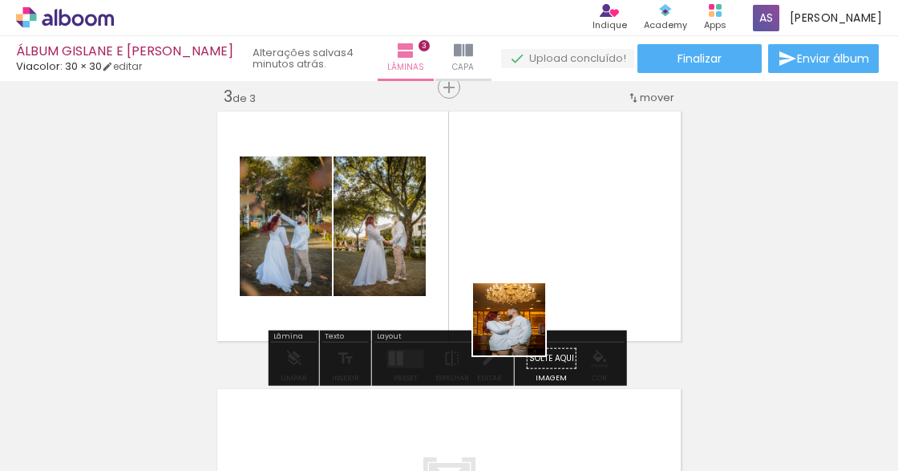
drag, startPoint x: 538, startPoint y: 421, endPoint x: 498, endPoint y: 257, distance: 169.2
click at [497, 256] on quentale-workspace at bounding box center [449, 235] width 898 height 471
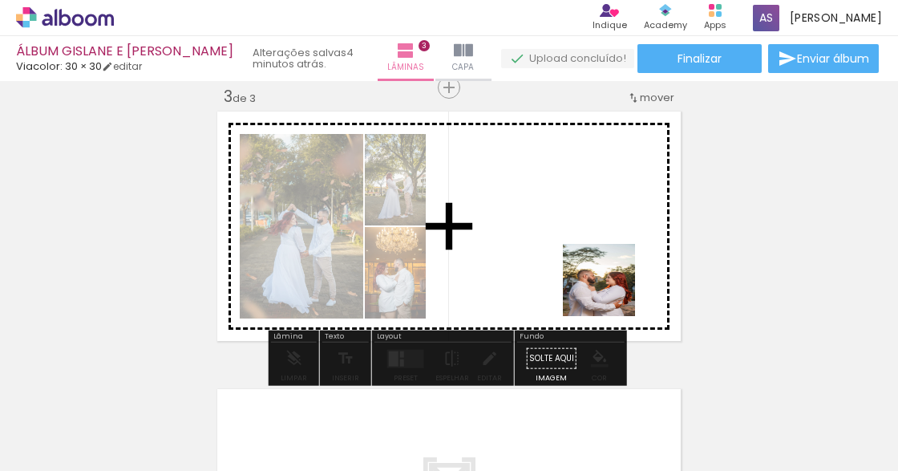
drag, startPoint x: 683, startPoint y: 371, endPoint x: 573, endPoint y: 262, distance: 154.2
click at [579, 268] on quentale-workspace at bounding box center [449, 235] width 898 height 471
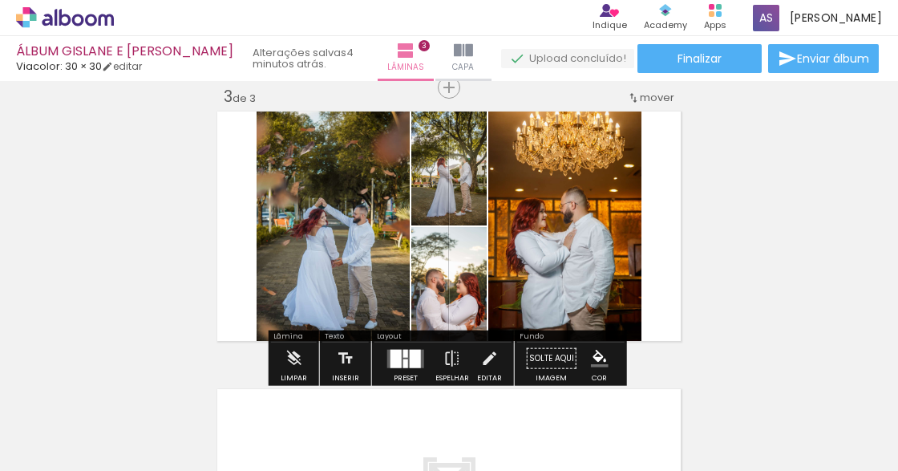
click at [393, 359] on div at bounding box center [396, 358] width 11 height 18
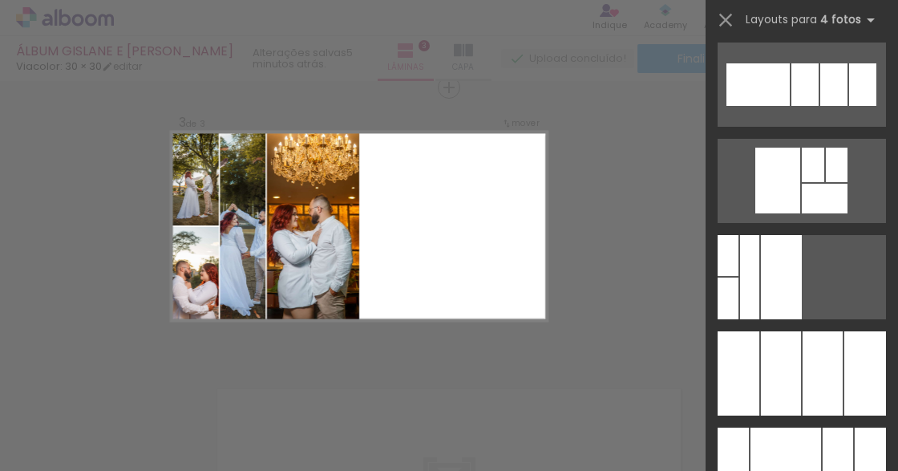
scroll to position [11334, 0]
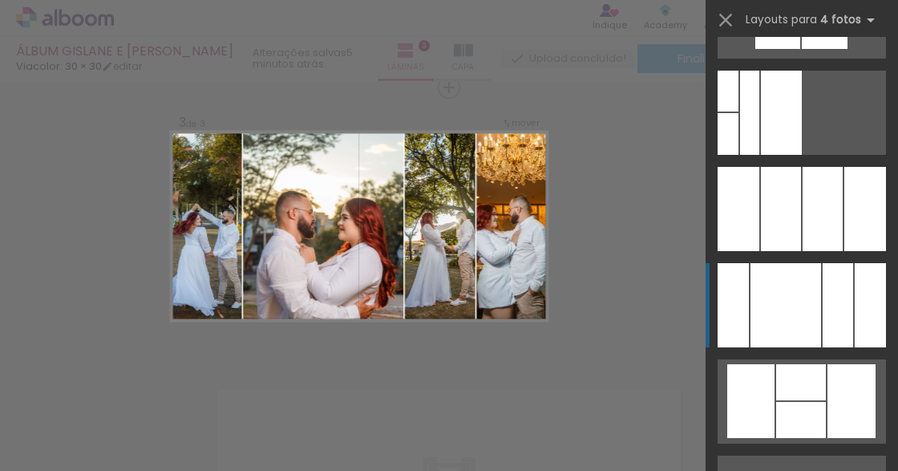
click at [839, 290] on div at bounding box center [838, 305] width 30 height 84
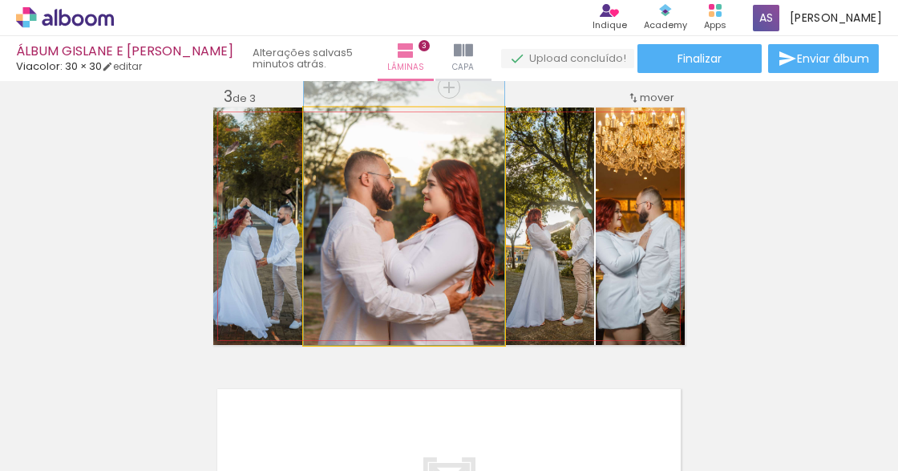
drag, startPoint x: 404, startPoint y: 236, endPoint x: 412, endPoint y: 196, distance: 40.9
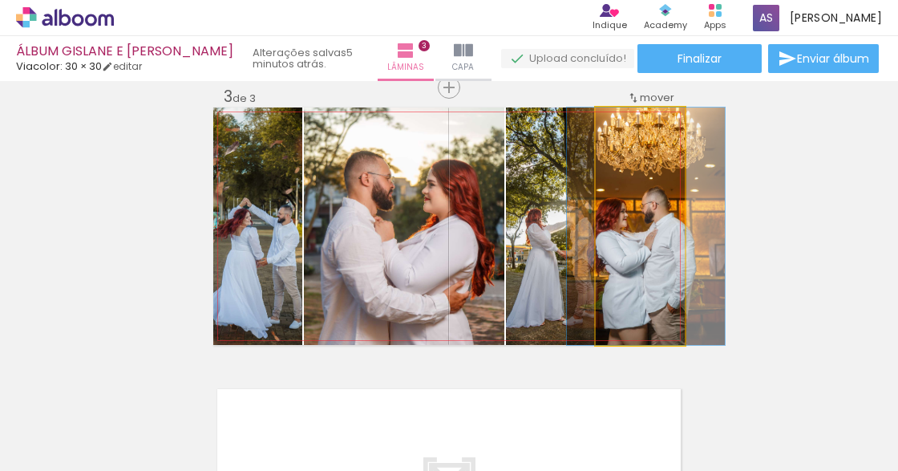
drag, startPoint x: 646, startPoint y: 217, endPoint x: 652, endPoint y: 208, distance: 10.5
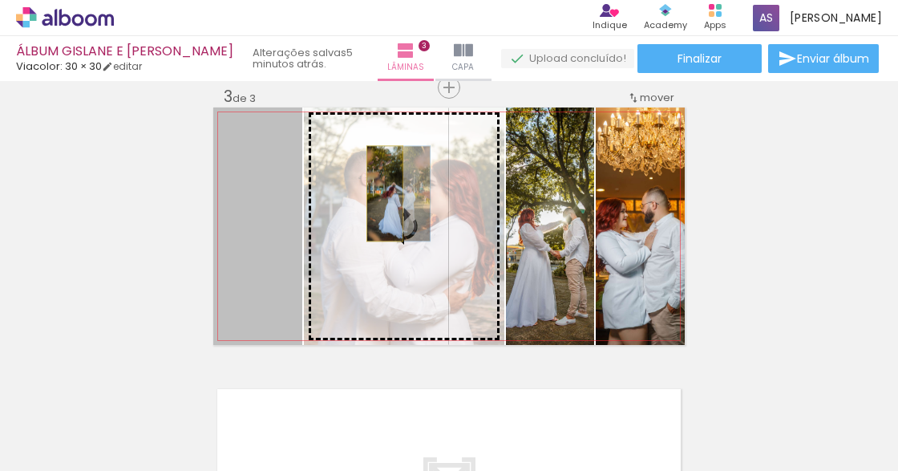
drag, startPoint x: 257, startPoint y: 213, endPoint x: 395, endPoint y: 191, distance: 139.6
click at [0, 0] on slot at bounding box center [0, 0] width 0 height 0
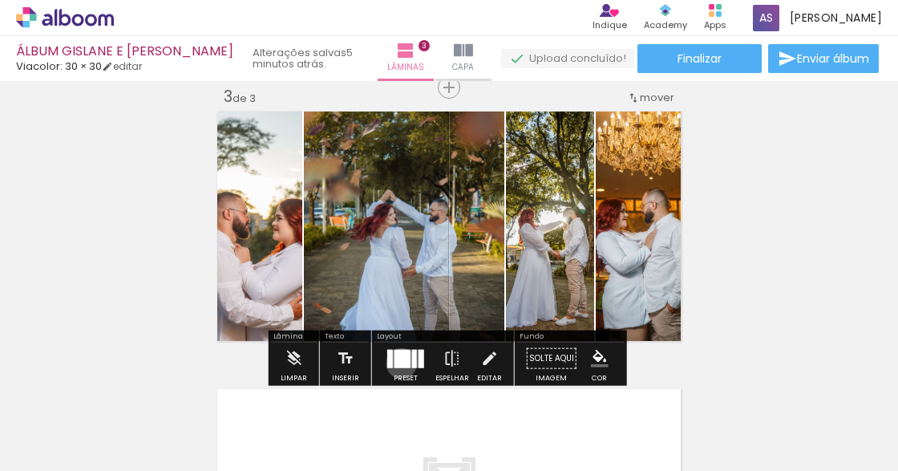
click at [398, 362] on div at bounding box center [403, 358] width 16 height 18
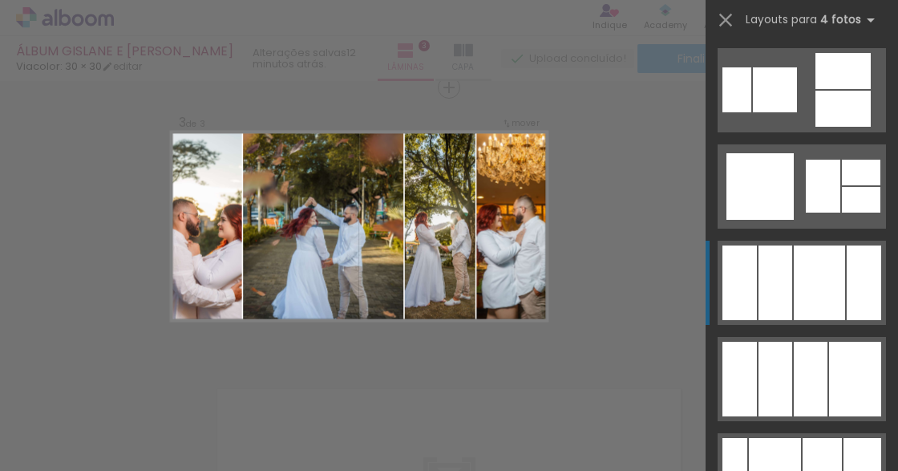
scroll to position [17237, 0]
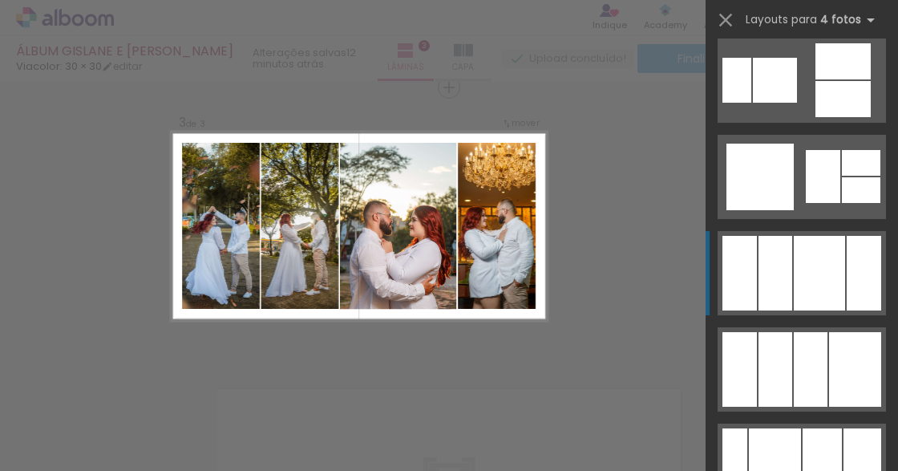
click at [850, 249] on div at bounding box center [864, 273] width 34 height 75
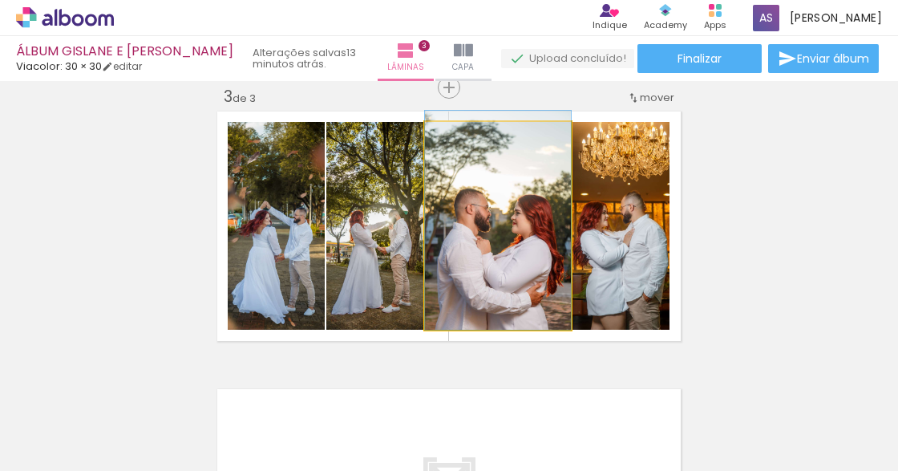
drag, startPoint x: 520, startPoint y: 245, endPoint x: 520, endPoint y: 229, distance: 16.0
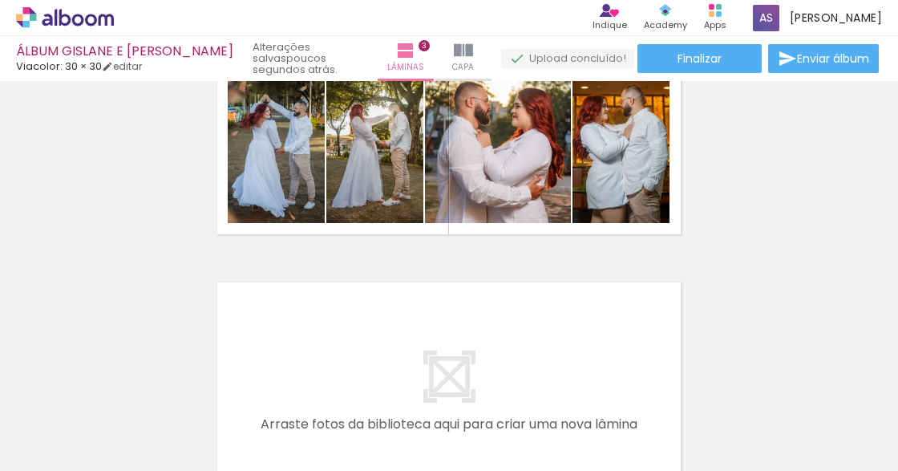
scroll to position [0, 5902]
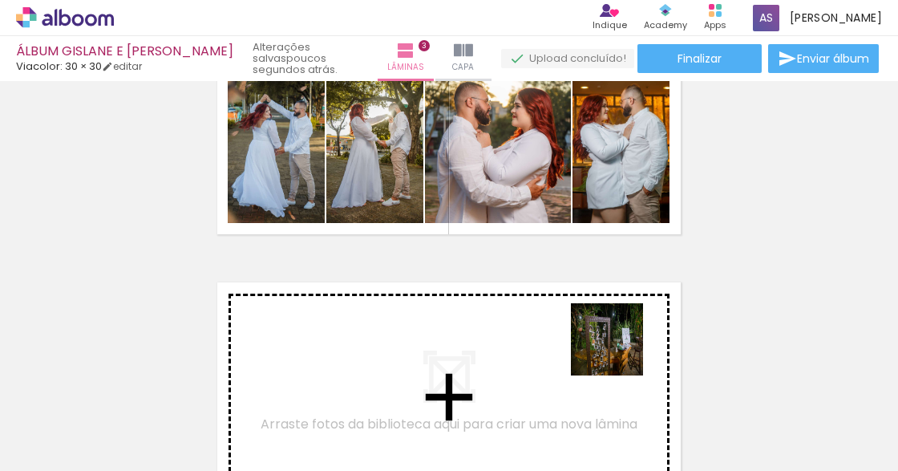
drag, startPoint x: 644, startPoint y: 414, endPoint x: 618, endPoint y: 346, distance: 72.4
click at [618, 346] on quentale-workspace at bounding box center [449, 235] width 898 height 471
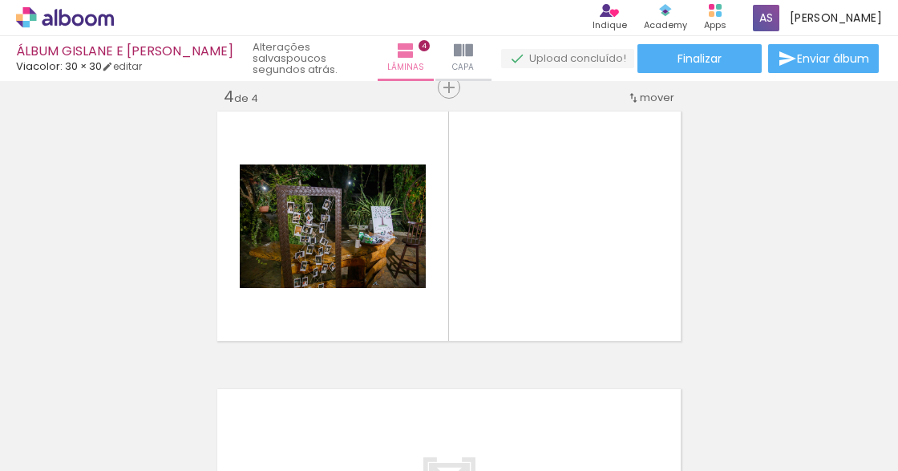
scroll to position [0, 412]
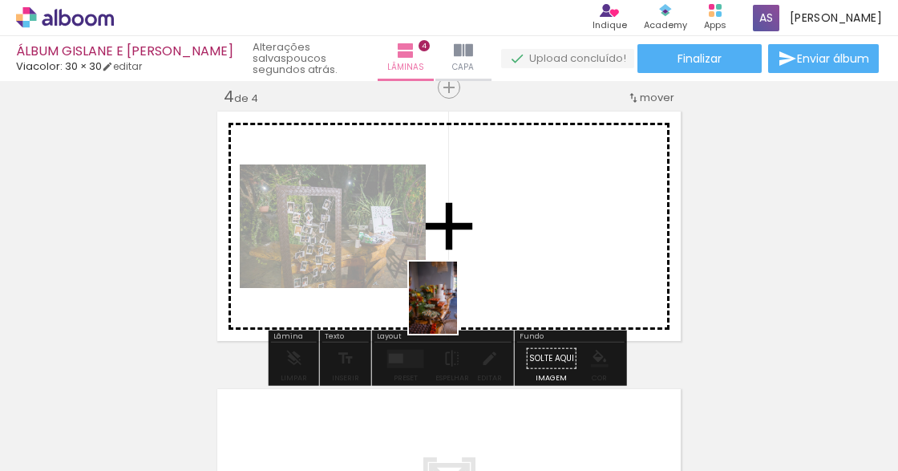
drag, startPoint x: 282, startPoint y: 437, endPoint x: 470, endPoint y: 284, distance: 242.2
click at [510, 276] on quentale-workspace at bounding box center [449, 235] width 898 height 471
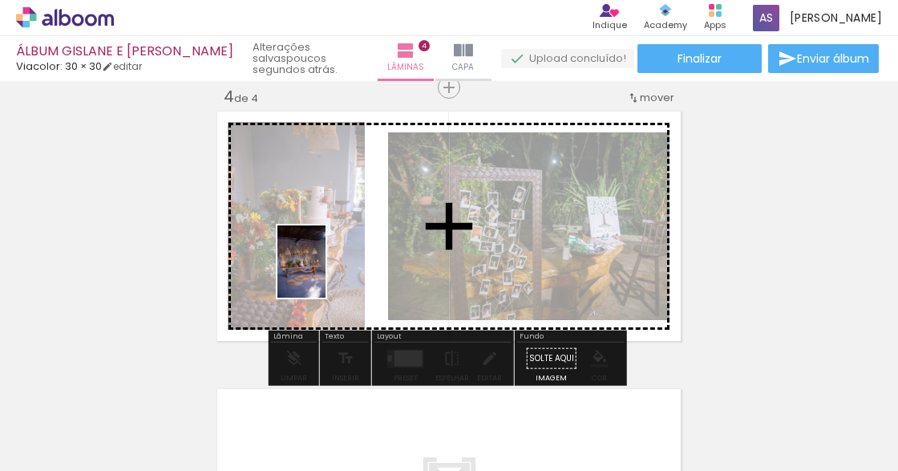
drag, startPoint x: 199, startPoint y: 422, endPoint x: 329, endPoint y: 250, distance: 215.3
click at [327, 266] on quentale-workspace at bounding box center [449, 235] width 898 height 471
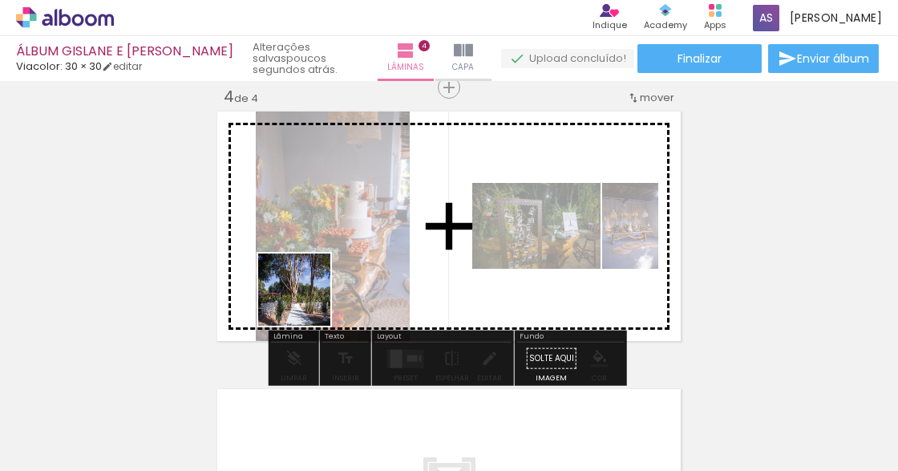
drag, startPoint x: 135, startPoint y: 410, endPoint x: 343, endPoint y: 273, distance: 249.6
click at [342, 273] on quentale-workspace at bounding box center [449, 235] width 898 height 471
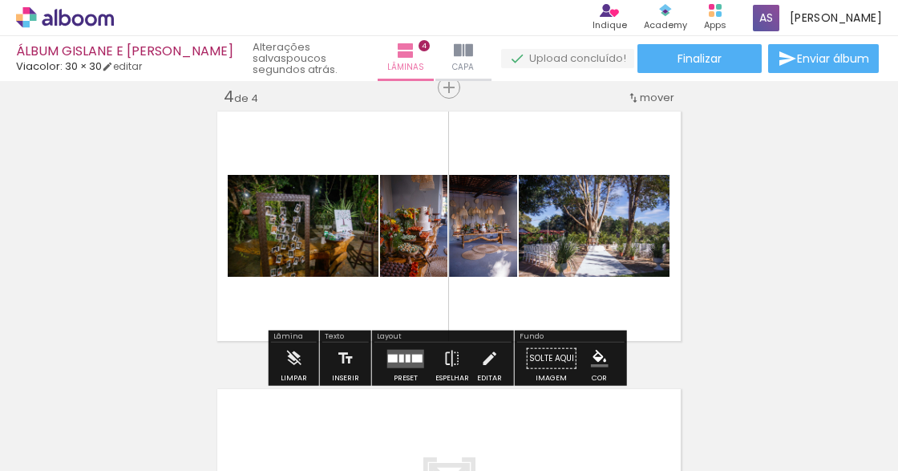
scroll to position [0, 0]
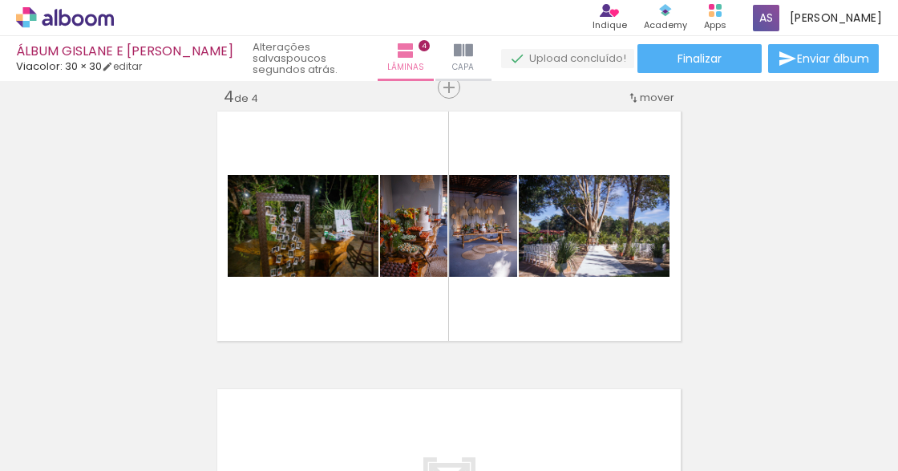
click at [169, 430] on div at bounding box center [160, 417] width 79 height 53
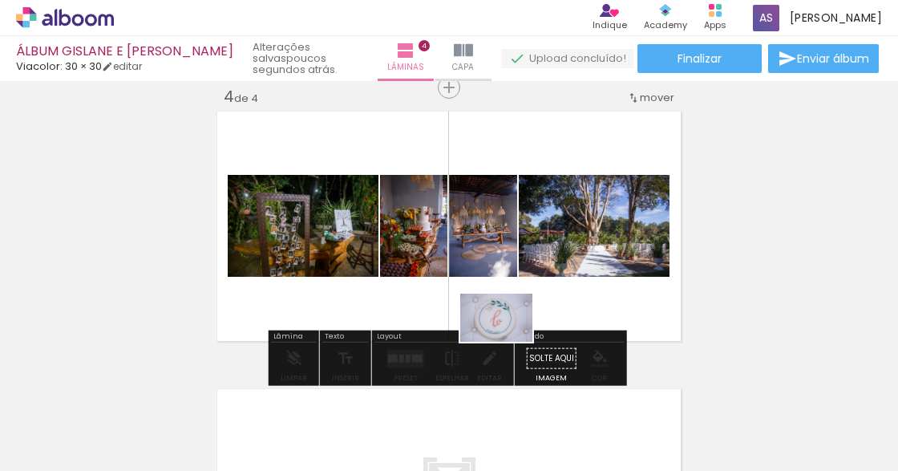
drag, startPoint x: 183, startPoint y: 418, endPoint x: 508, endPoint y: 342, distance: 334.4
click at [508, 342] on quentale-workspace at bounding box center [449, 235] width 898 height 471
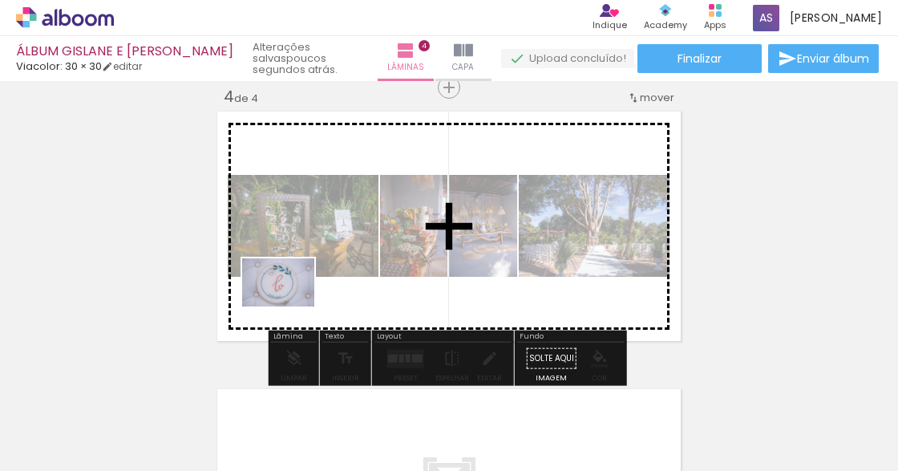
drag, startPoint x: 172, startPoint y: 420, endPoint x: 329, endPoint y: 282, distance: 209.1
click at [302, 299] on quentale-workspace at bounding box center [449, 235] width 898 height 471
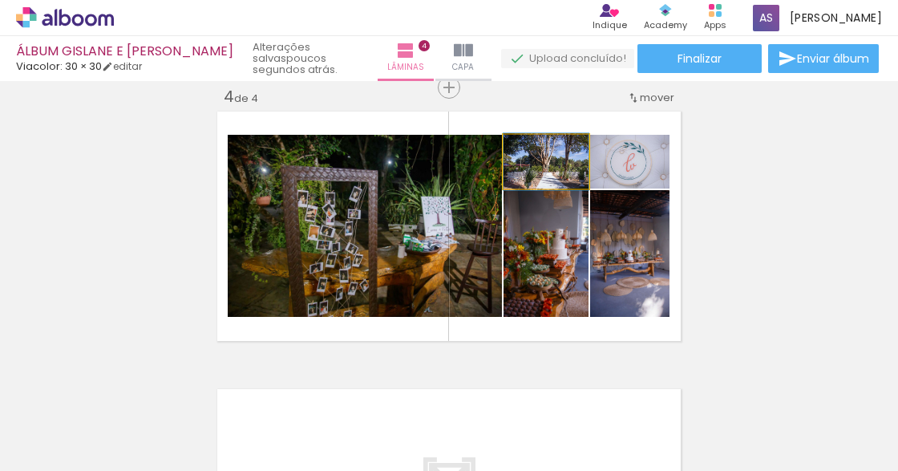
drag, startPoint x: 547, startPoint y: 162, endPoint x: 362, endPoint y: 200, distance: 188.4
type paper-slider "100"
click at [0, 0] on slot at bounding box center [0, 0] width 0 height 0
drag, startPoint x: 522, startPoint y: 160, endPoint x: 480, endPoint y: 174, distance: 44.9
click at [0, 0] on slot at bounding box center [0, 0] width 0 height 0
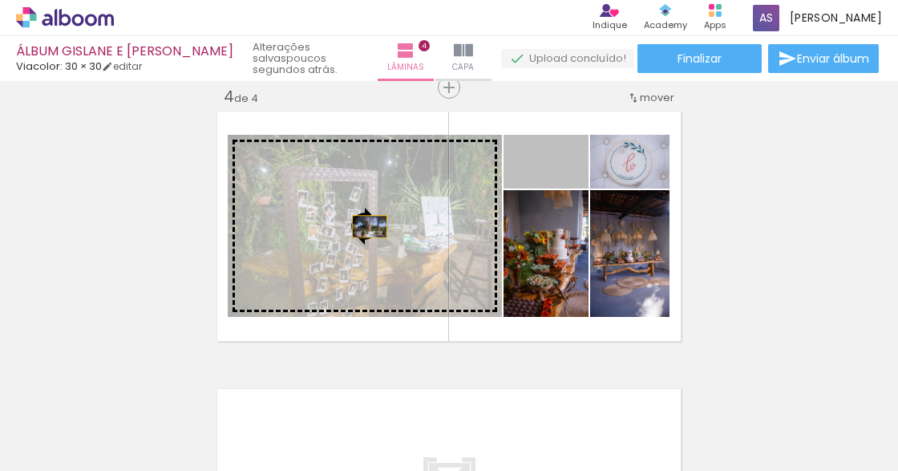
drag, startPoint x: 577, startPoint y: 175, endPoint x: 361, endPoint y: 228, distance: 222.1
click at [0, 0] on slot at bounding box center [0, 0] width 0 height 0
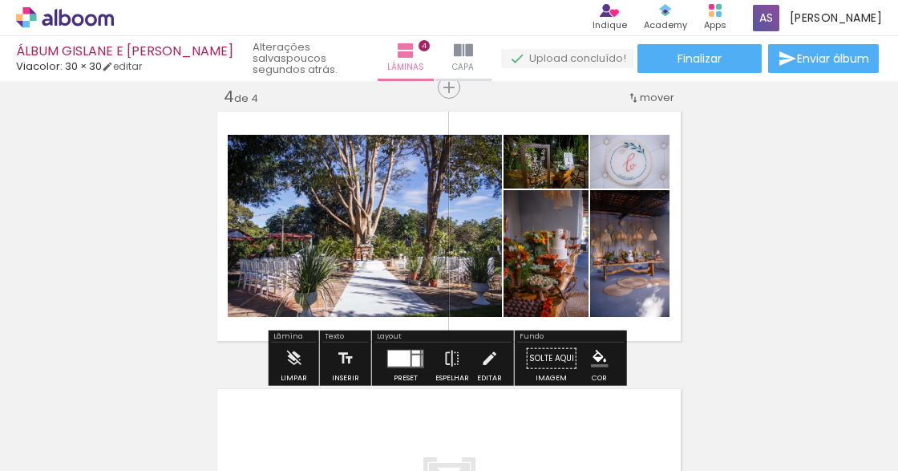
click at [395, 362] on div at bounding box center [399, 358] width 22 height 16
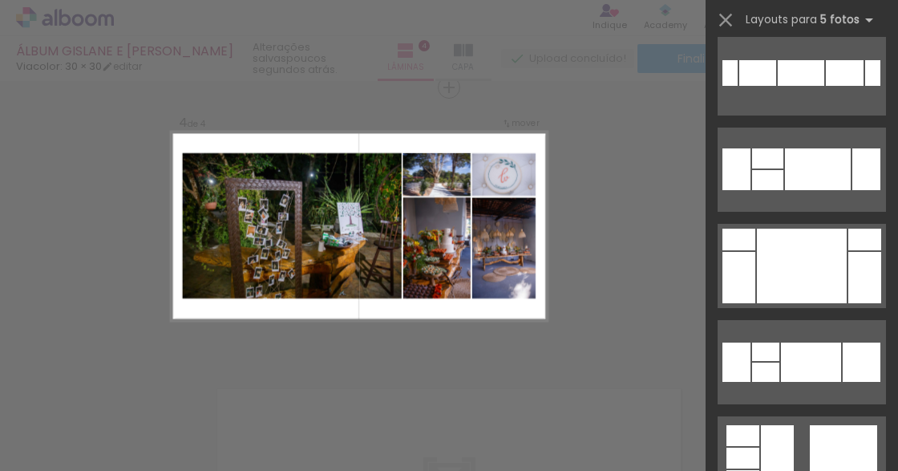
scroll to position [4758, 0]
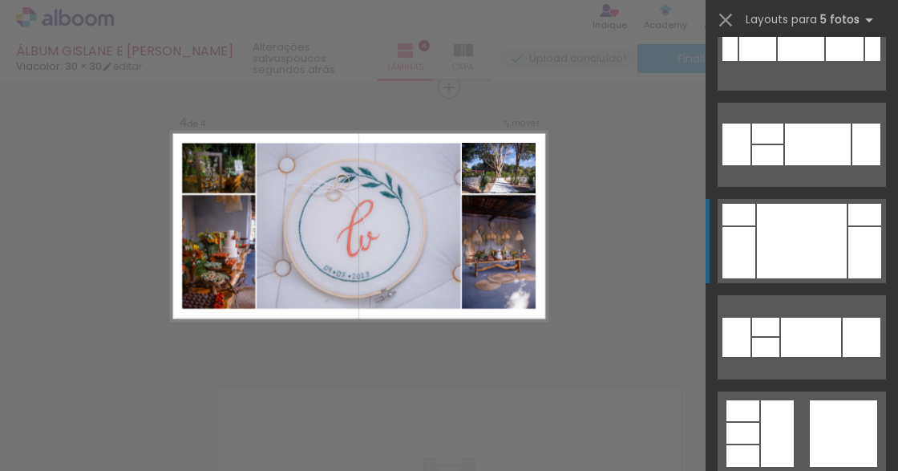
click at [792, 221] on div at bounding box center [802, 241] width 90 height 75
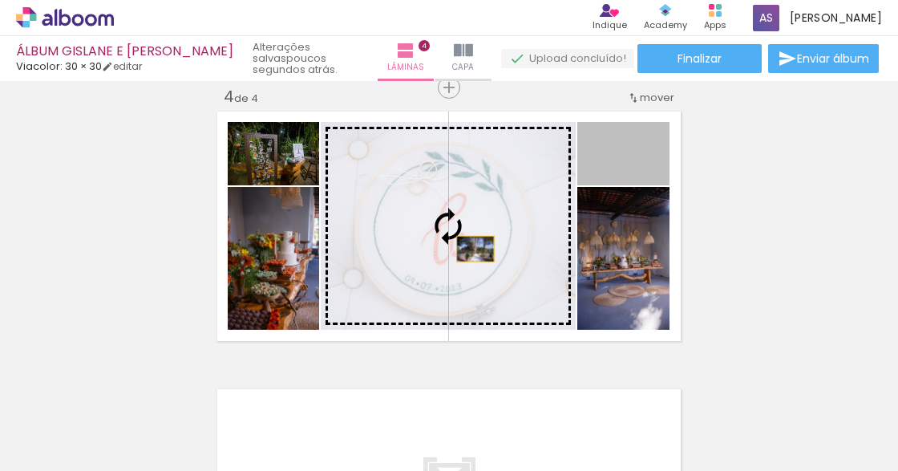
drag, startPoint x: 655, startPoint y: 177, endPoint x: 472, endPoint y: 249, distance: 197.0
click at [0, 0] on slot at bounding box center [0, 0] width 0 height 0
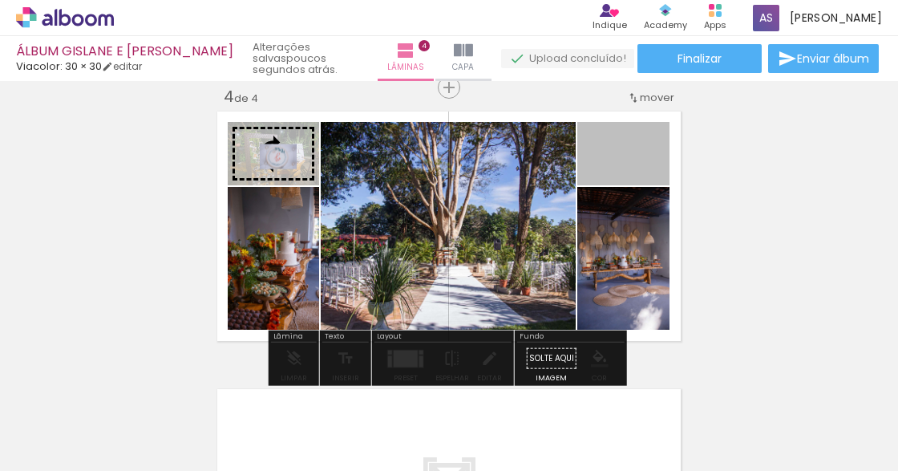
drag, startPoint x: 632, startPoint y: 164, endPoint x: 268, endPoint y: 155, distance: 364.2
click at [0, 0] on slot at bounding box center [0, 0] width 0 height 0
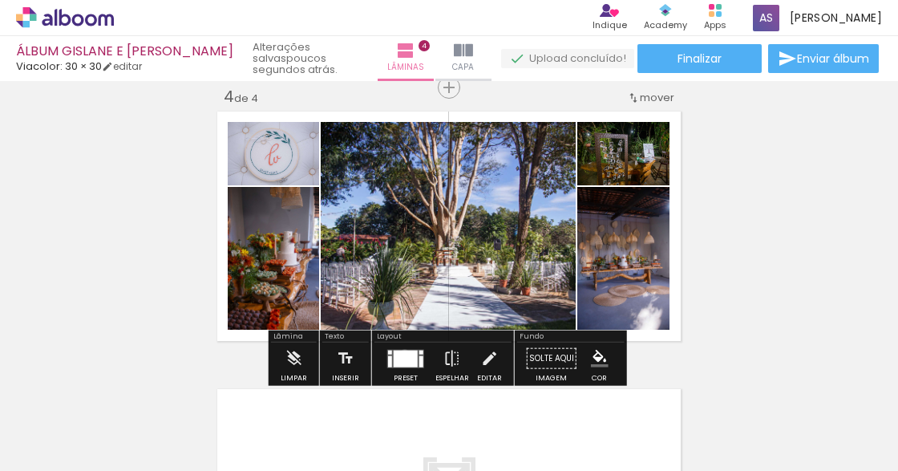
click at [401, 353] on div at bounding box center [406, 358] width 24 height 17
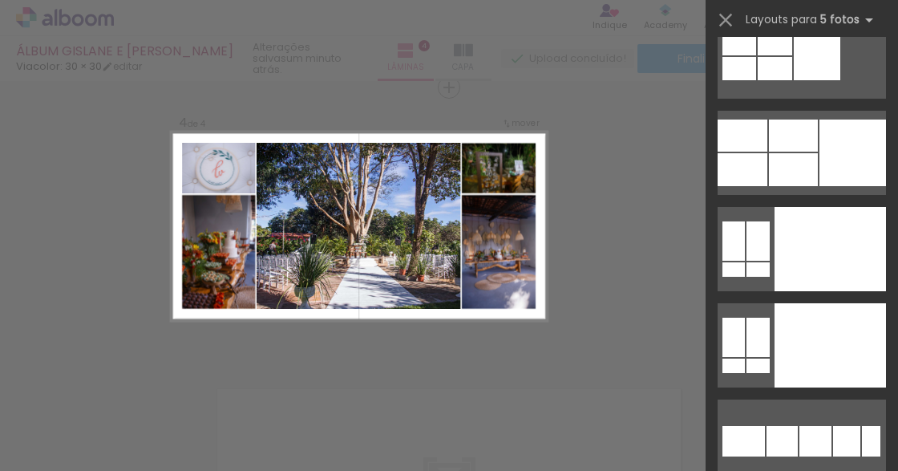
scroll to position [20359, 0]
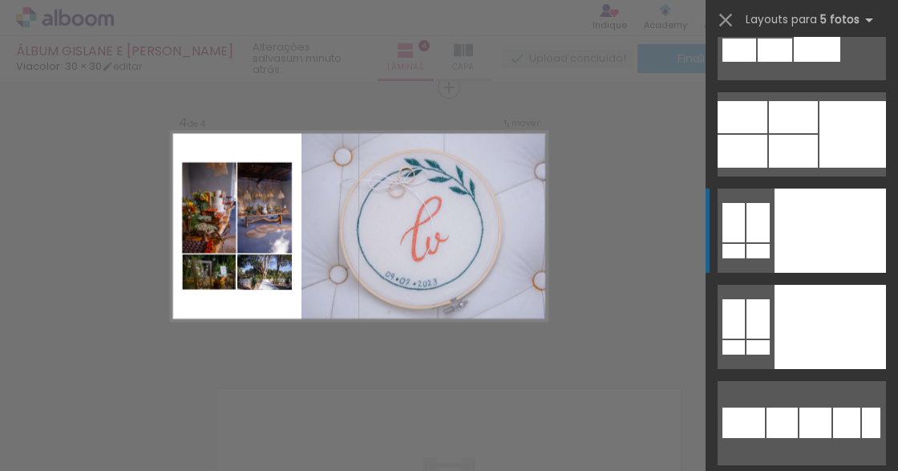
click at [834, 243] on div at bounding box center [830, 230] width 111 height 84
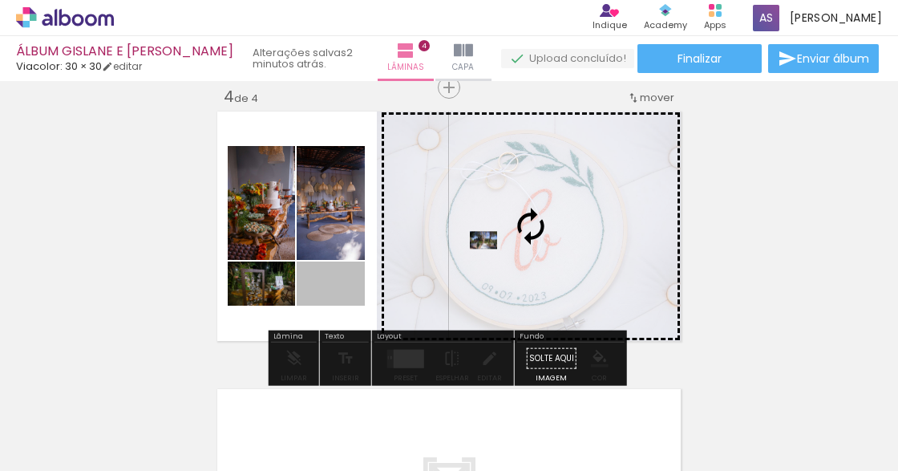
drag, startPoint x: 366, startPoint y: 284, endPoint x: 488, endPoint y: 231, distance: 132.9
click at [0, 0] on slot at bounding box center [0, 0] width 0 height 0
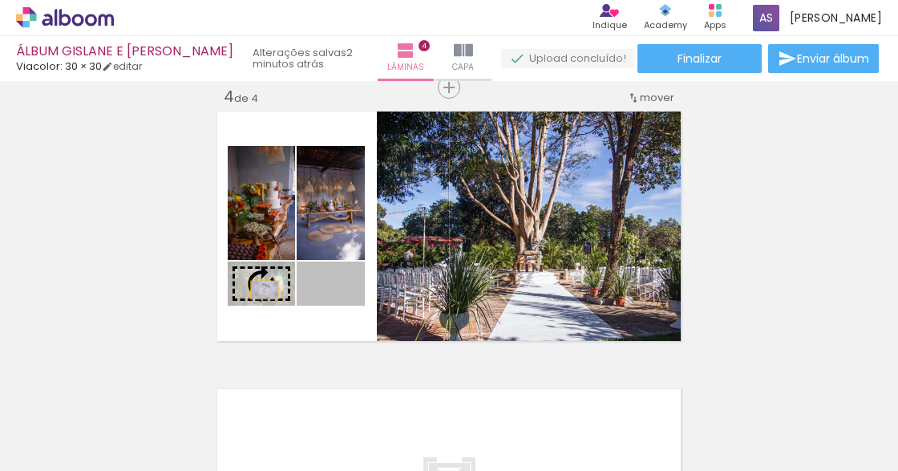
drag, startPoint x: 296, startPoint y: 287, endPoint x: 261, endPoint y: 290, distance: 35.4
click at [0, 0] on slot at bounding box center [0, 0] width 0 height 0
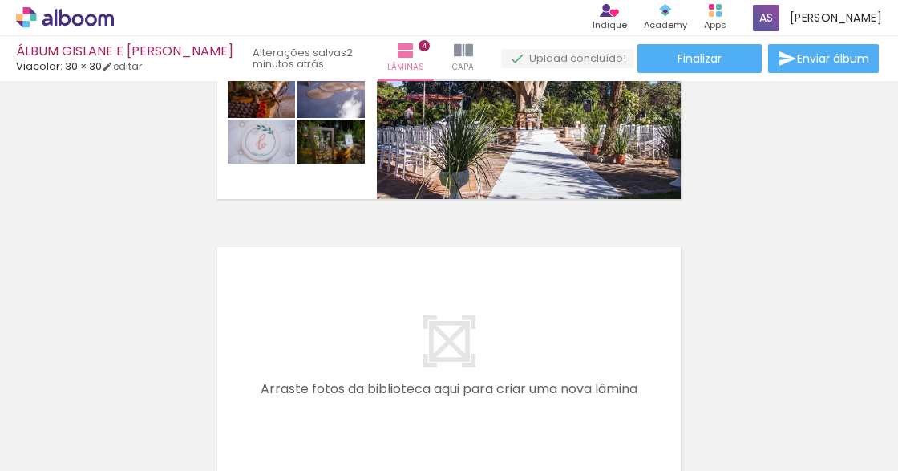
scroll to position [1013, 0]
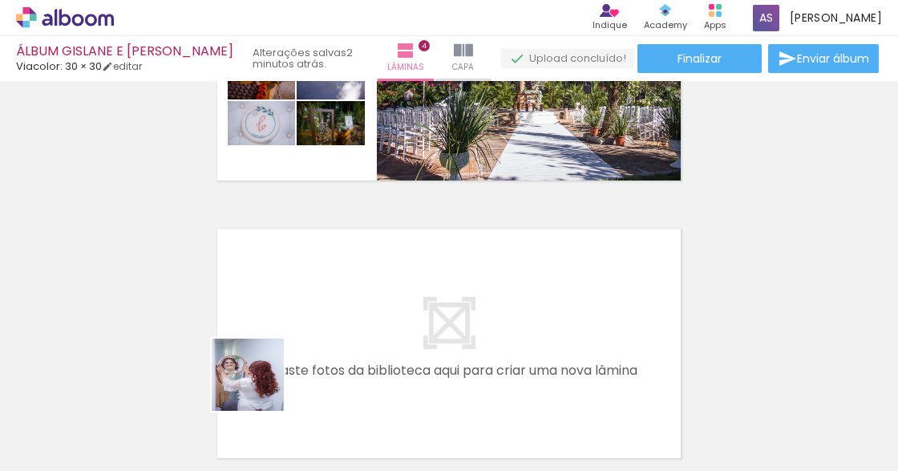
drag, startPoint x: 249, startPoint y: 422, endPoint x: 272, endPoint y: 330, distance: 94.3
click at [272, 330] on quentale-workspace at bounding box center [449, 235] width 898 height 471
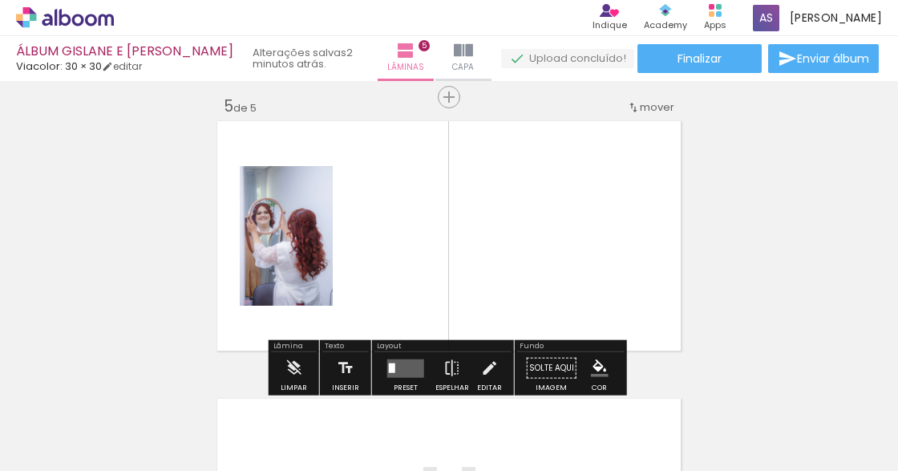
scroll to position [1130, 0]
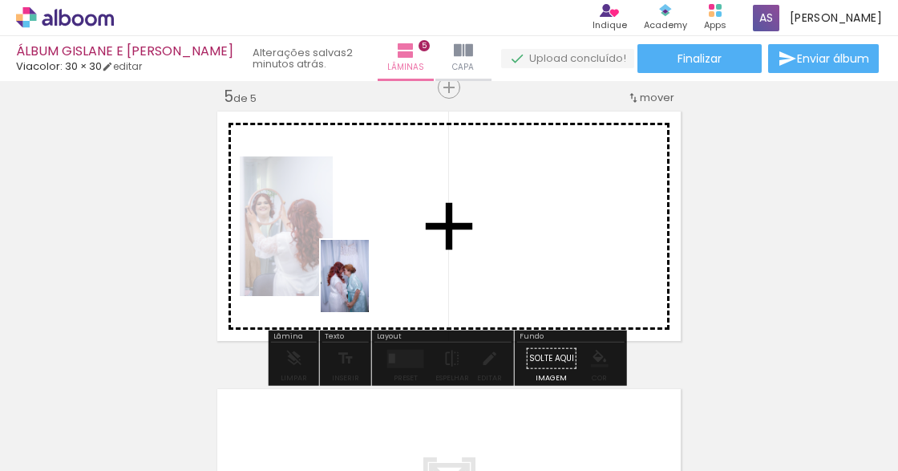
drag, startPoint x: 345, startPoint y: 415, endPoint x: 405, endPoint y: 318, distance: 114.8
click at [371, 284] on quentale-workspace at bounding box center [449, 235] width 898 height 471
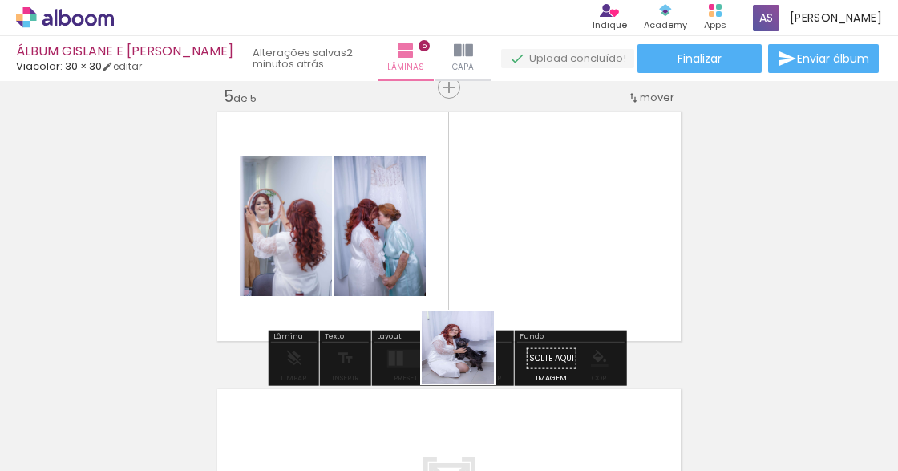
drag, startPoint x: 443, startPoint y: 422, endPoint x: 542, endPoint y: 237, distance: 209.9
click at [506, 257] on quentale-workspace at bounding box center [449, 235] width 898 height 471
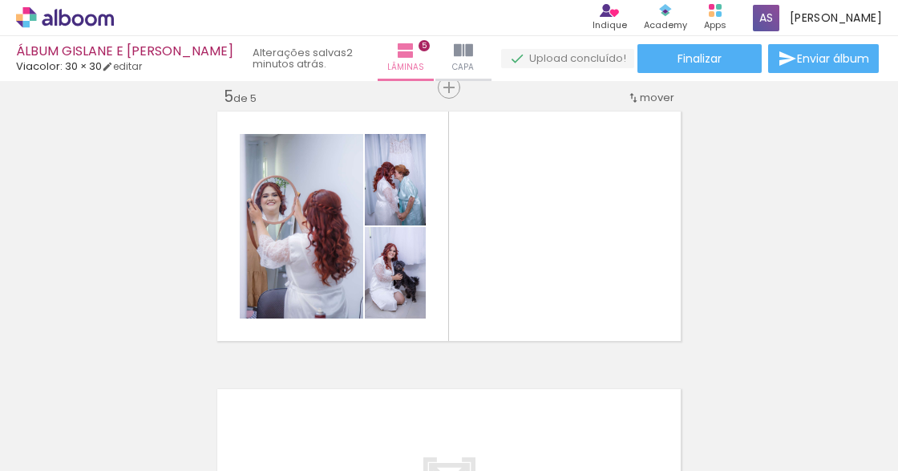
scroll to position [0, 760]
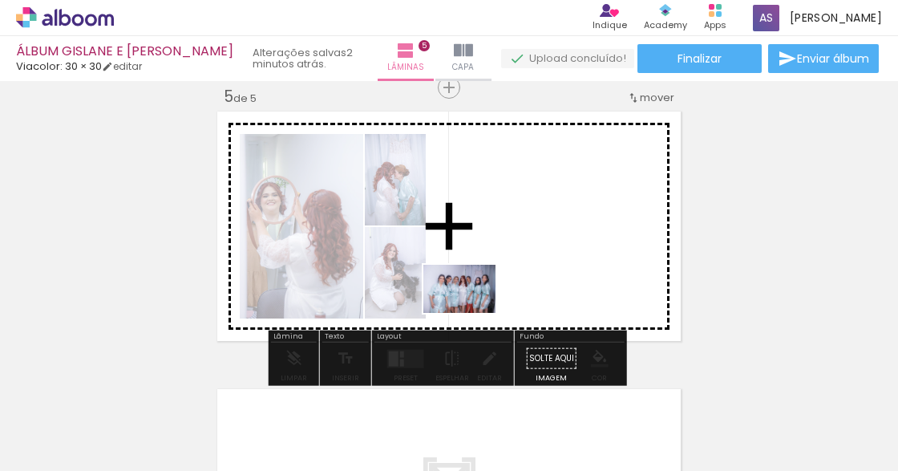
drag, startPoint x: 400, startPoint y: 416, endPoint x: 508, endPoint y: 259, distance: 190.9
click at [508, 259] on quentale-workspace at bounding box center [449, 235] width 898 height 471
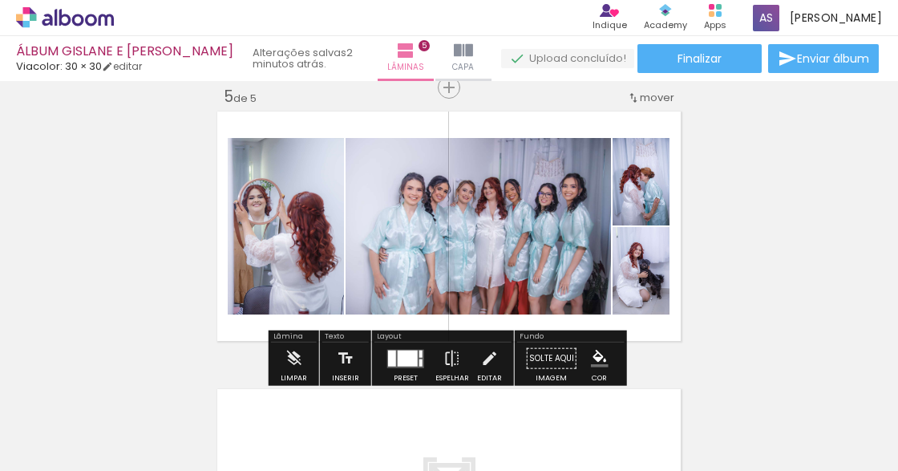
click at [401, 358] on div at bounding box center [408, 358] width 20 height 16
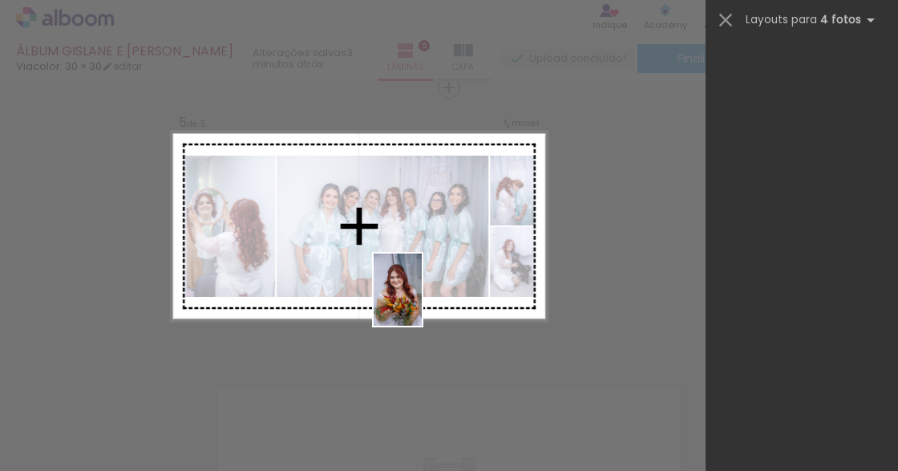
scroll to position [0, 0]
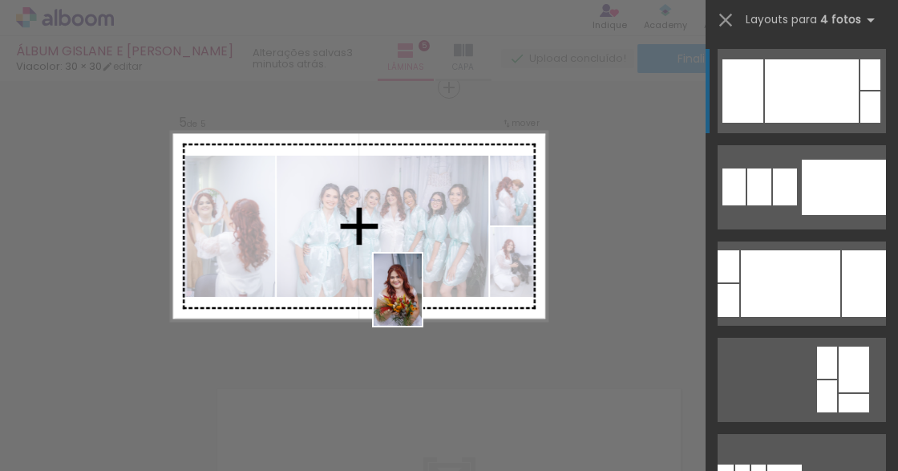
drag, startPoint x: 553, startPoint y: 408, endPoint x: 406, endPoint y: 277, distance: 197.1
click at [406, 279] on quentale-workspace at bounding box center [449, 235] width 898 height 471
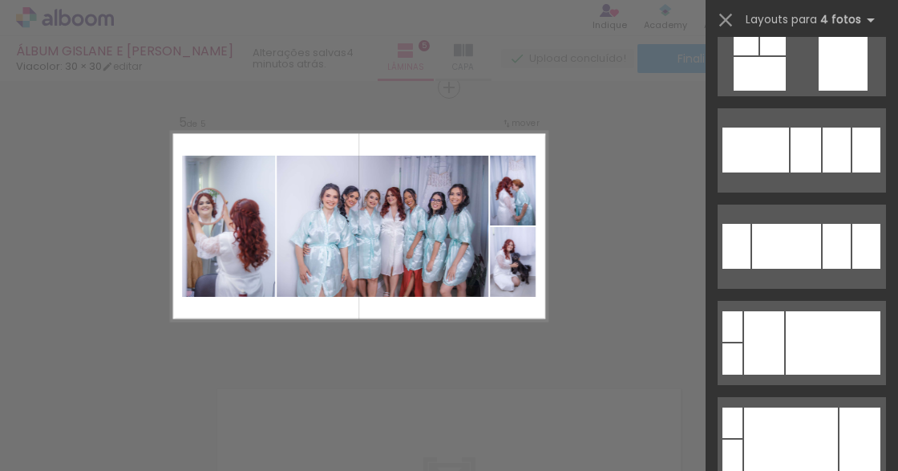
scroll to position [4704, 0]
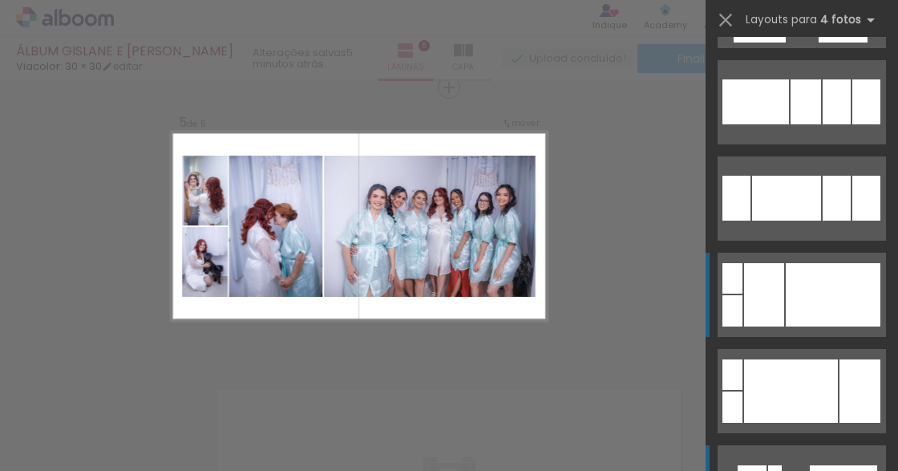
click at [822, 292] on div at bounding box center [833, 294] width 95 height 63
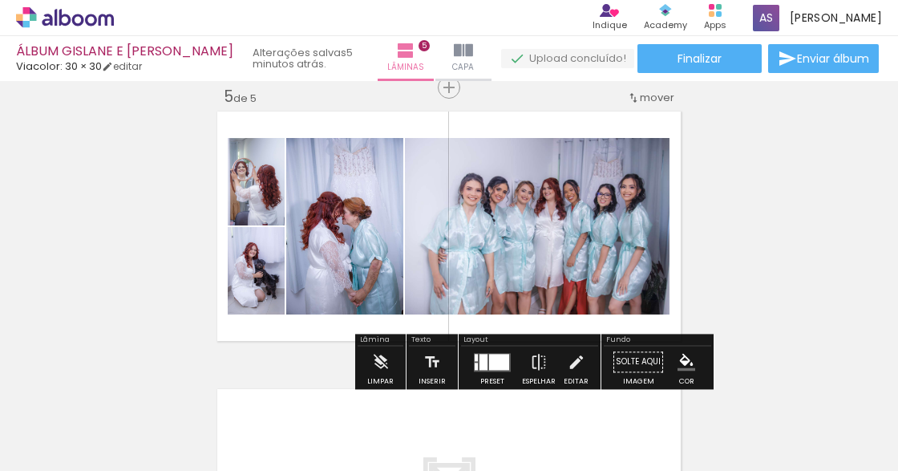
click at [500, 361] on div at bounding box center [499, 362] width 20 height 16
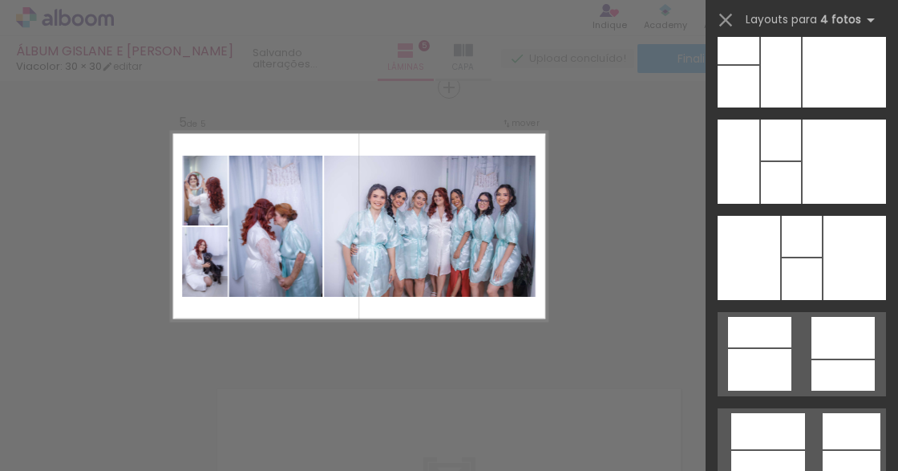
scroll to position [31719, 0]
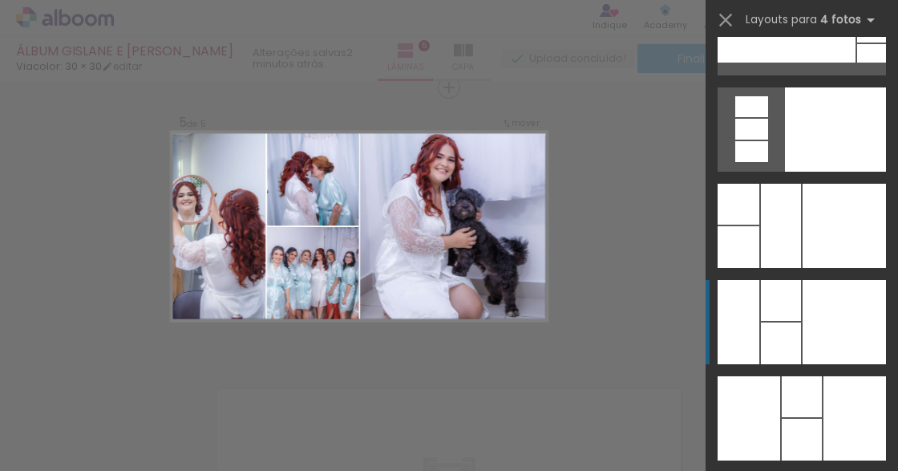
click at [873, 314] on div at bounding box center [844, 322] width 83 height 84
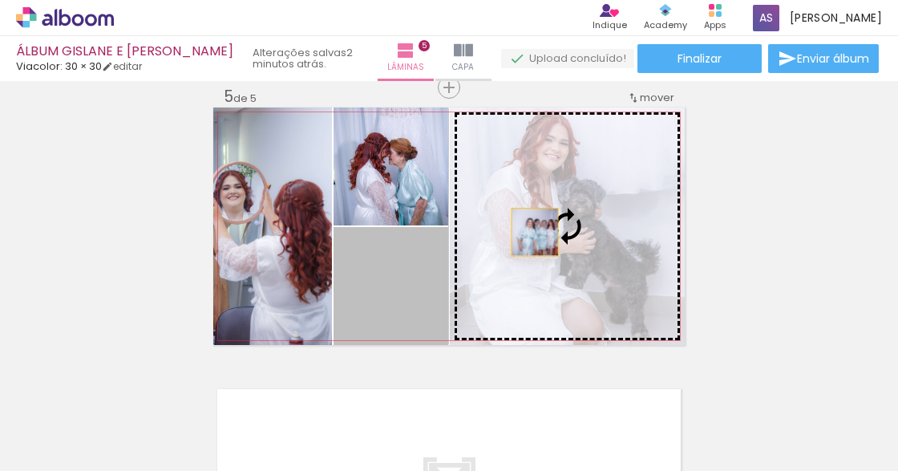
drag, startPoint x: 399, startPoint y: 263, endPoint x: 541, endPoint y: 225, distance: 146.3
click at [0, 0] on slot at bounding box center [0, 0] width 0 height 0
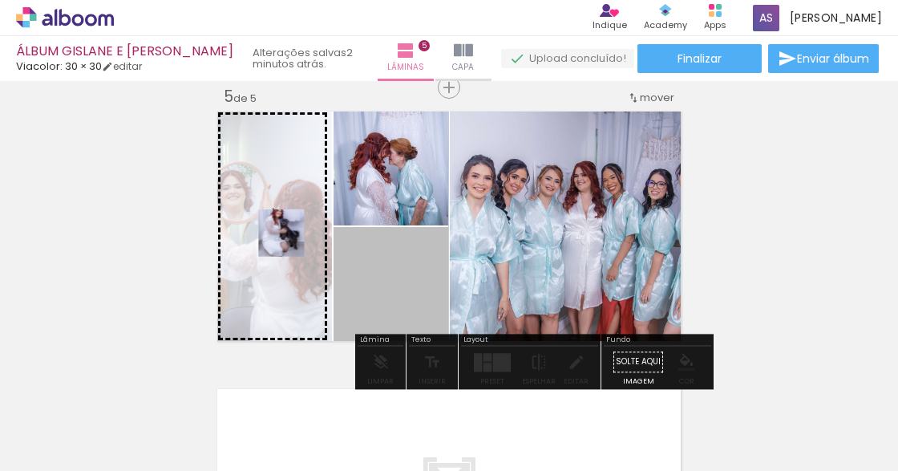
drag, startPoint x: 372, startPoint y: 268, endPoint x: 271, endPoint y: 229, distance: 108.1
click at [0, 0] on slot at bounding box center [0, 0] width 0 height 0
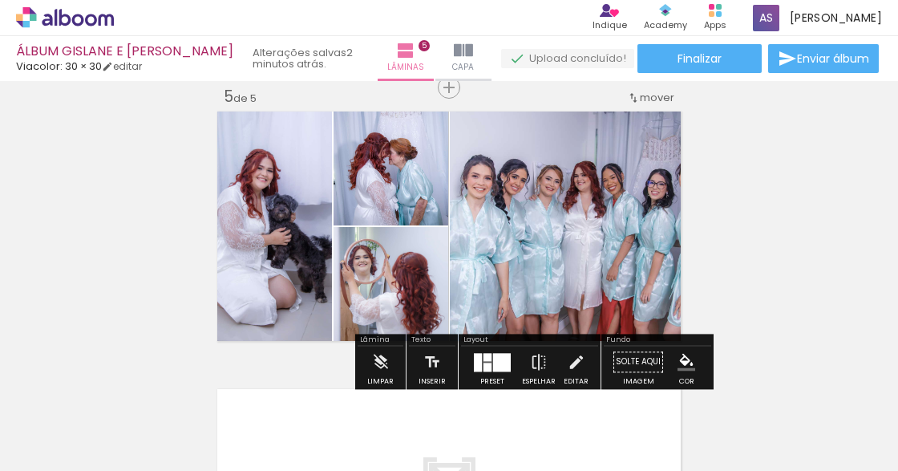
click at [493, 359] on div at bounding box center [502, 362] width 18 height 18
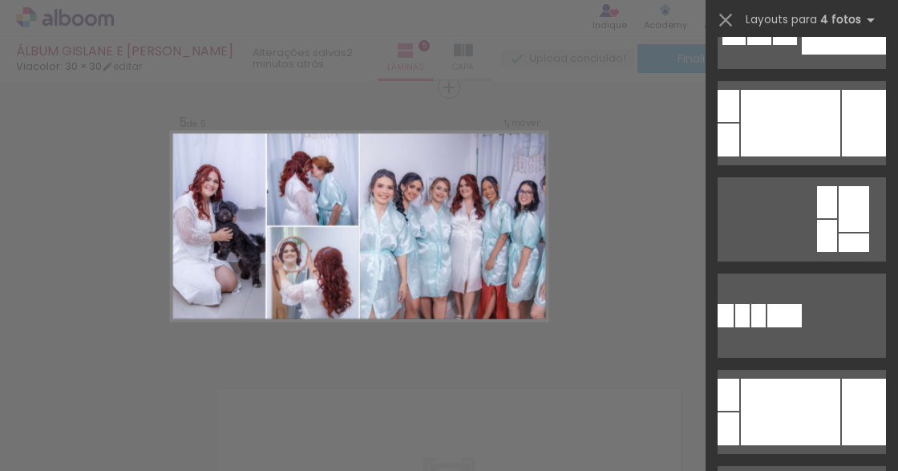
scroll to position [321, 0]
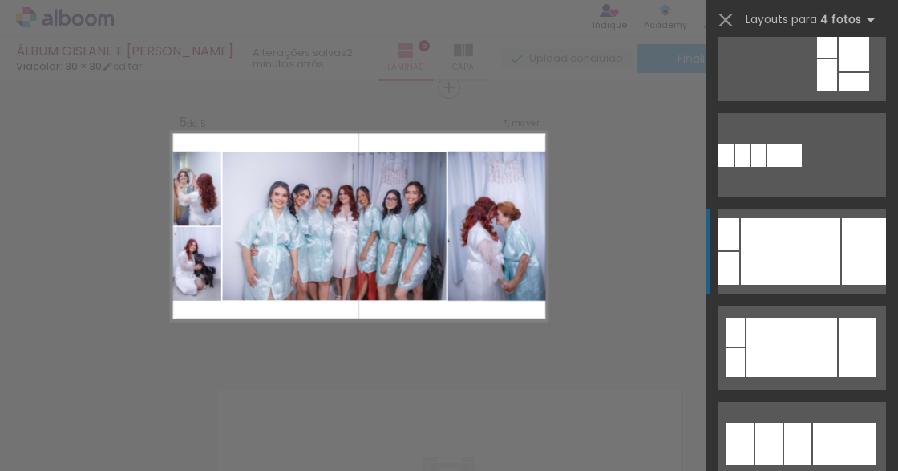
click at [865, 271] on div at bounding box center [864, 251] width 44 height 67
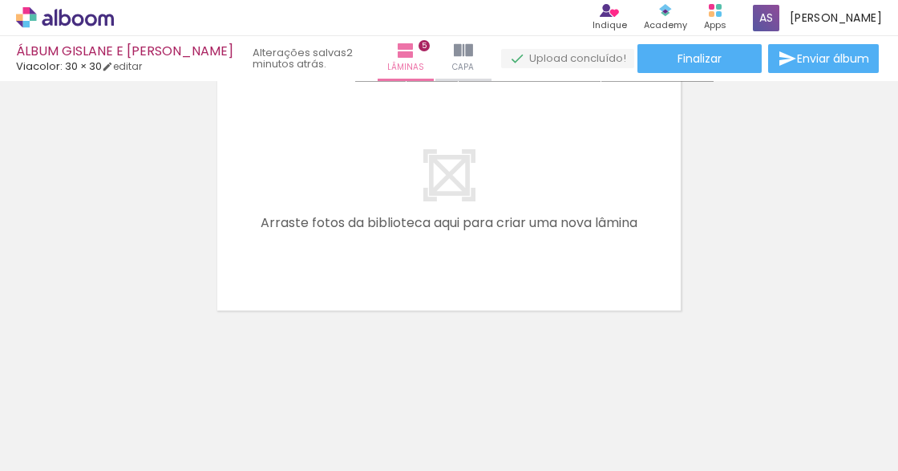
scroll to position [1445, 0]
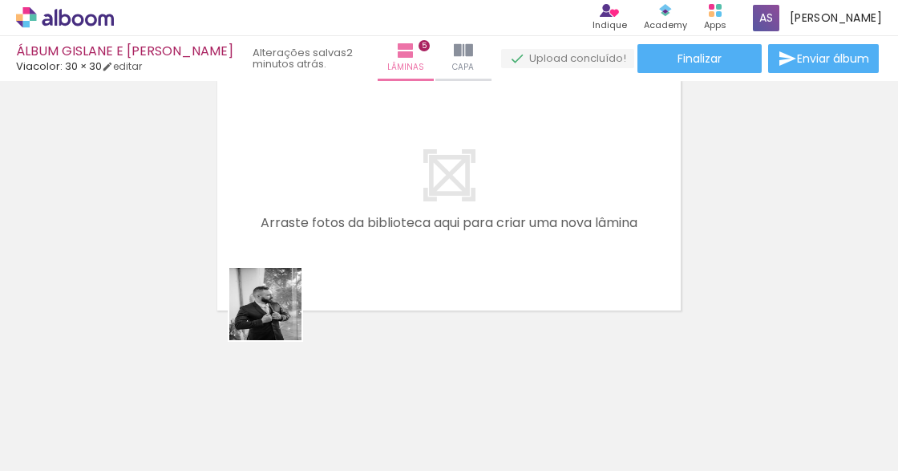
drag, startPoint x: 220, startPoint y: 361, endPoint x: 317, endPoint y: 266, distance: 135.5
click at [317, 265] on quentale-workspace at bounding box center [449, 235] width 898 height 471
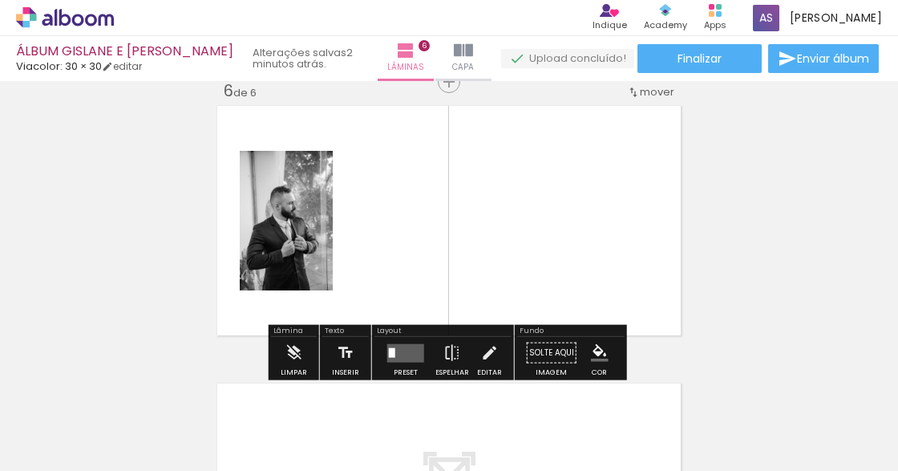
scroll to position [1407, 0]
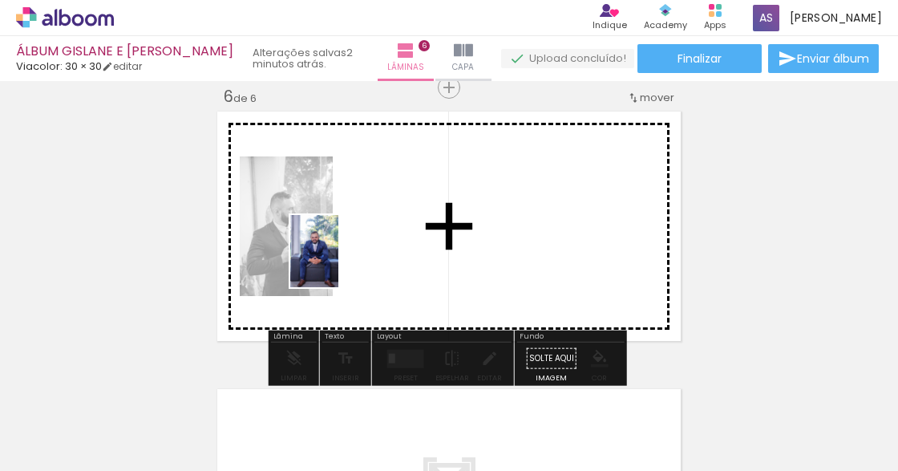
drag, startPoint x: 229, startPoint y: 412, endPoint x: 348, endPoint y: 252, distance: 199.5
click at [348, 252] on quentale-workspace at bounding box center [449, 235] width 898 height 471
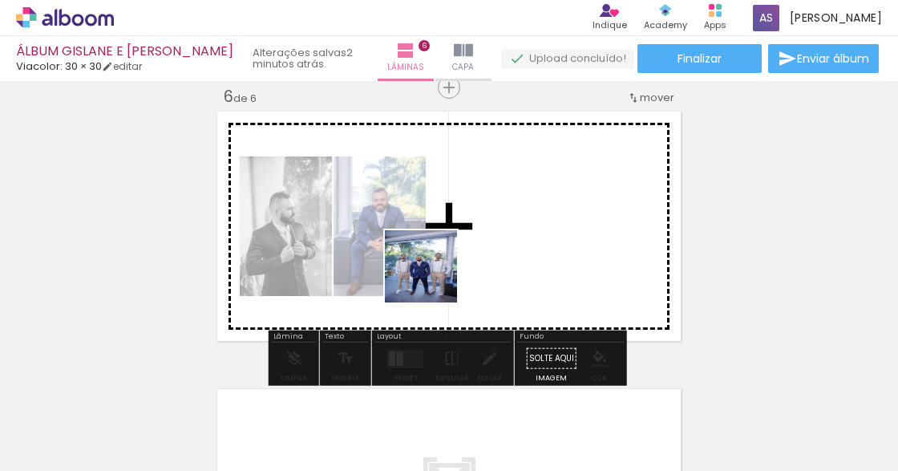
drag, startPoint x: 309, startPoint y: 419, endPoint x: 460, endPoint y: 239, distance: 235.0
click at [458, 241] on quentale-workspace at bounding box center [449, 235] width 898 height 471
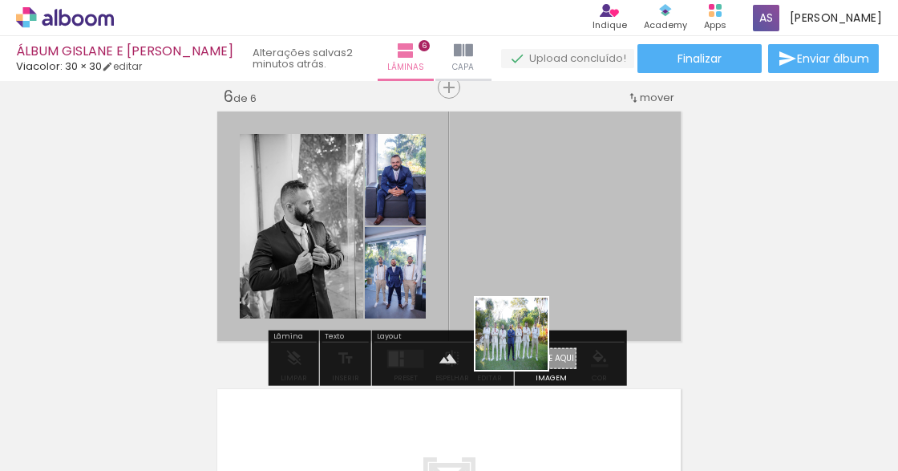
drag, startPoint x: 510, startPoint y: 421, endPoint x: 533, endPoint y: 263, distance: 159.6
click at [533, 263] on quentale-workspace at bounding box center [449, 235] width 898 height 471
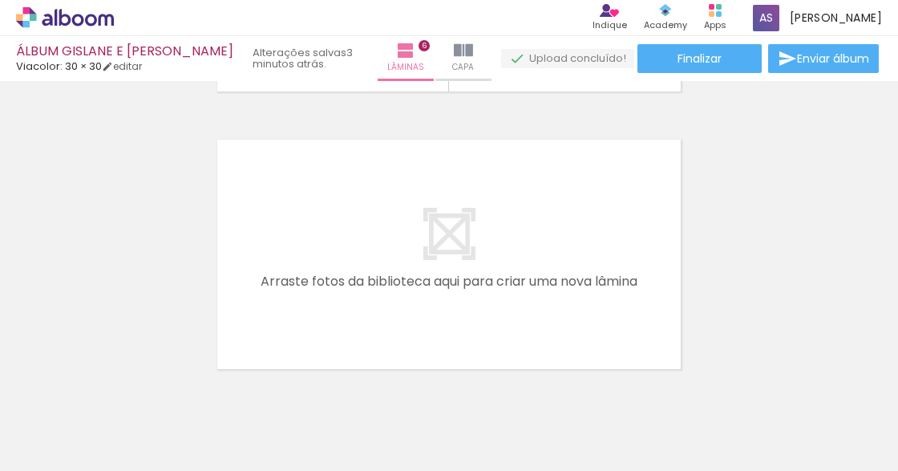
scroll to position [1675, 0]
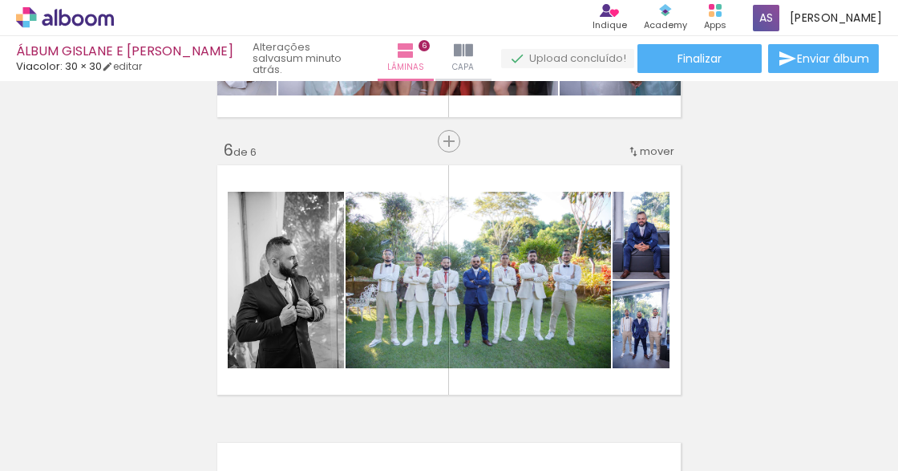
scroll to position [1407, 0]
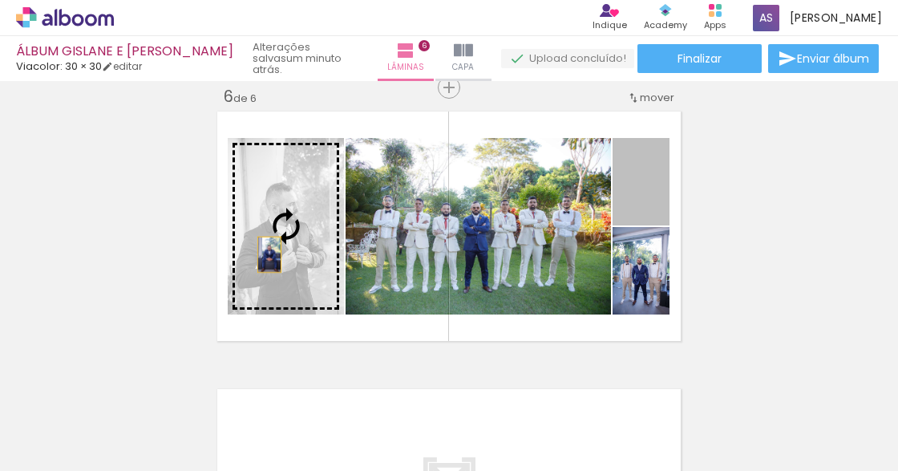
drag, startPoint x: 654, startPoint y: 192, endPoint x: 265, endPoint y: 254, distance: 394.6
click at [0, 0] on slot at bounding box center [0, 0] width 0 height 0
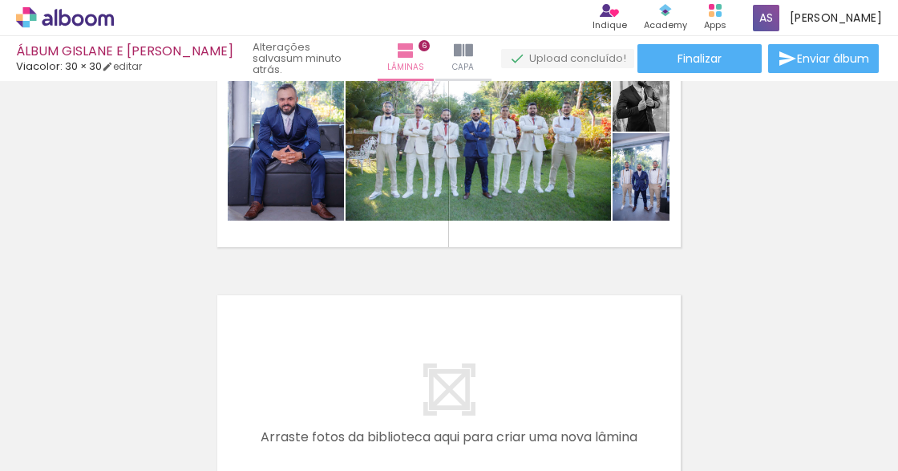
scroll to position [1568, 0]
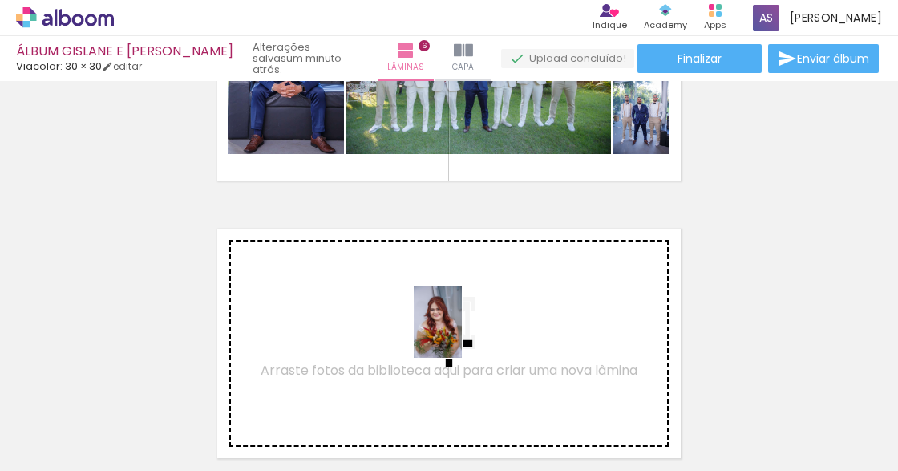
drag, startPoint x: 573, startPoint y: 426, endPoint x: 565, endPoint y: 392, distance: 34.6
click at [458, 330] on quentale-workspace at bounding box center [449, 235] width 898 height 471
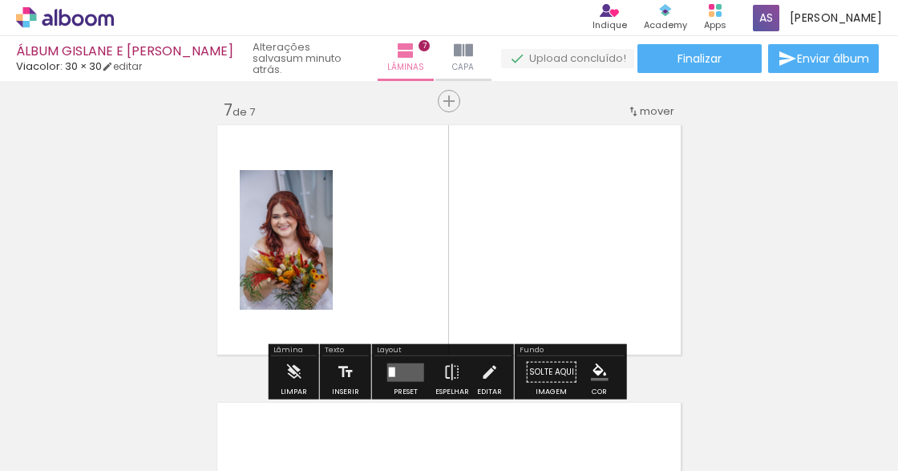
scroll to position [1685, 0]
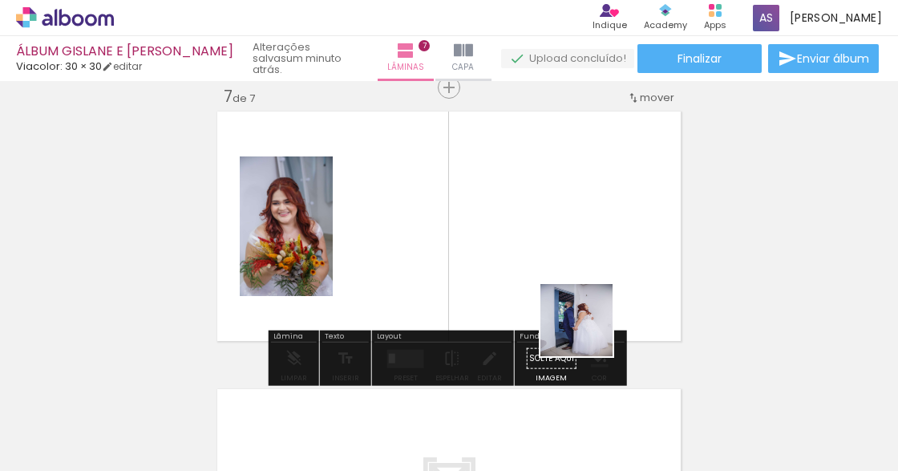
drag, startPoint x: 602, startPoint y: 349, endPoint x: 539, endPoint y: 269, distance: 102.2
click at [542, 272] on quentale-workspace at bounding box center [449, 235] width 898 height 471
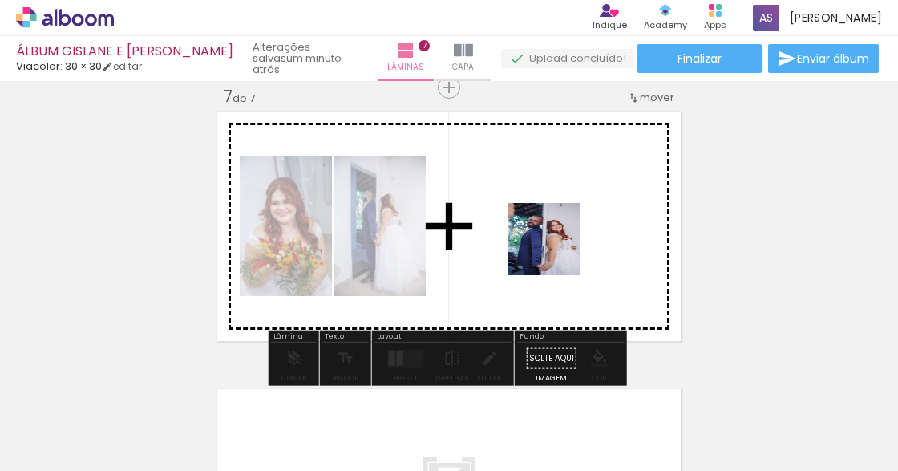
drag, startPoint x: 751, startPoint y: 415, endPoint x: 531, endPoint y: 229, distance: 287.4
click at [531, 231] on quentale-workspace at bounding box center [449, 235] width 898 height 471
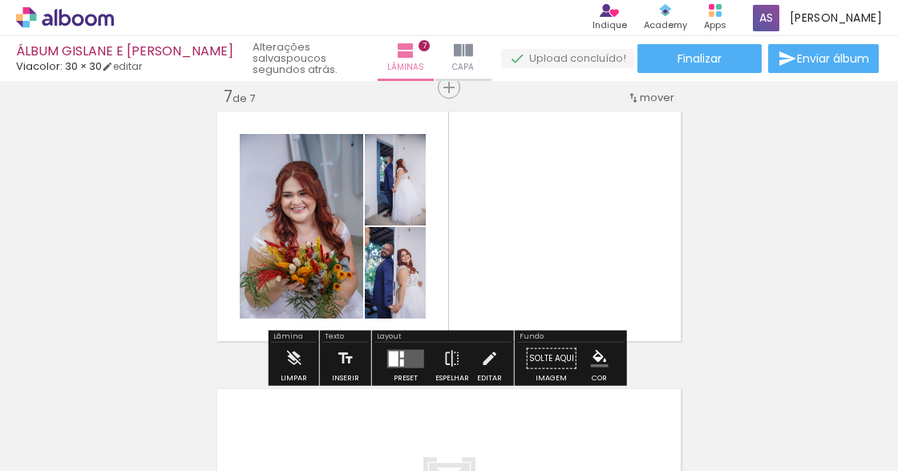
click at [387, 362] on quentale-layouter at bounding box center [405, 358] width 37 height 18
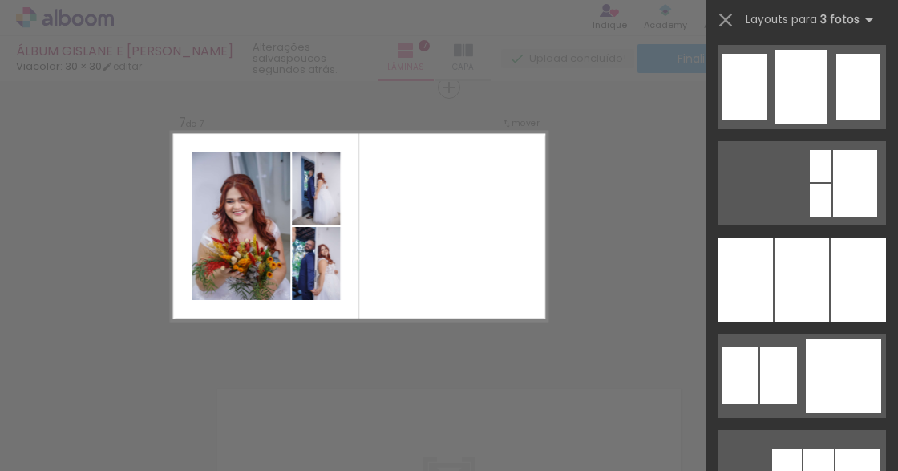
scroll to position [1390, 0]
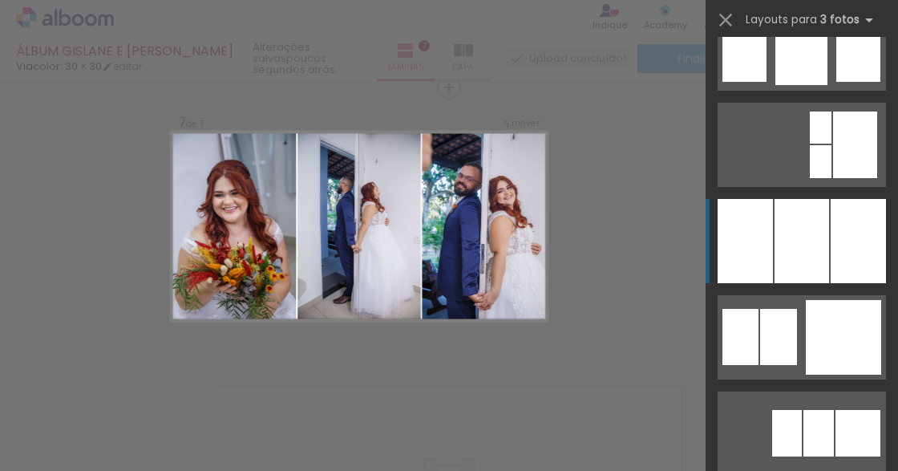
click at [727, 253] on div at bounding box center [745, 241] width 55 height 84
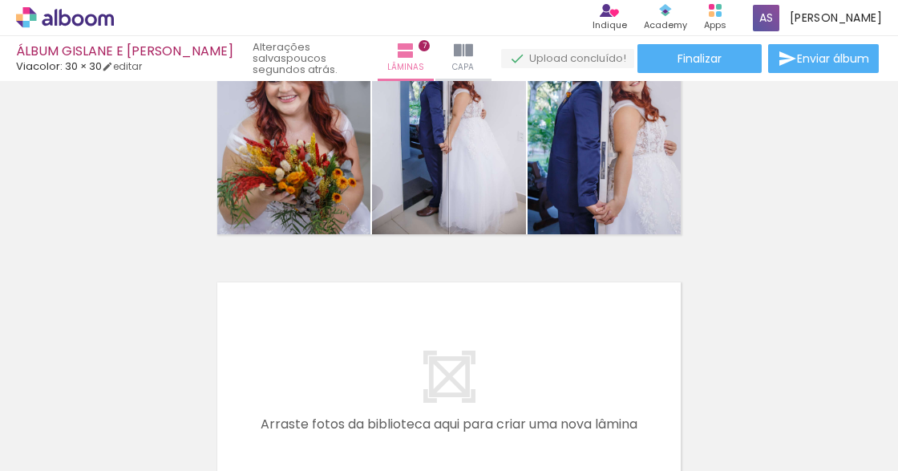
scroll to position [0, 1286]
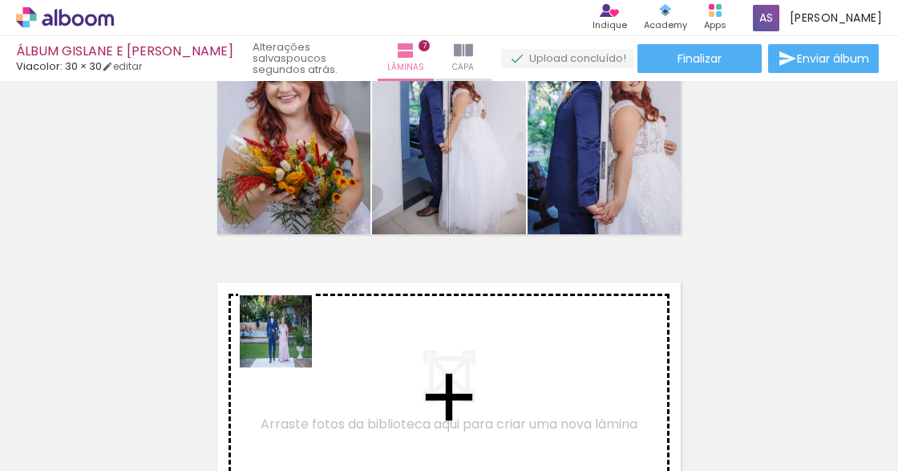
drag, startPoint x: 301, startPoint y: 415, endPoint x: 280, endPoint y: 325, distance: 93.0
click at [280, 325] on quentale-workspace at bounding box center [449, 235] width 898 height 471
